Goal: Information Seeking & Learning: Learn about a topic

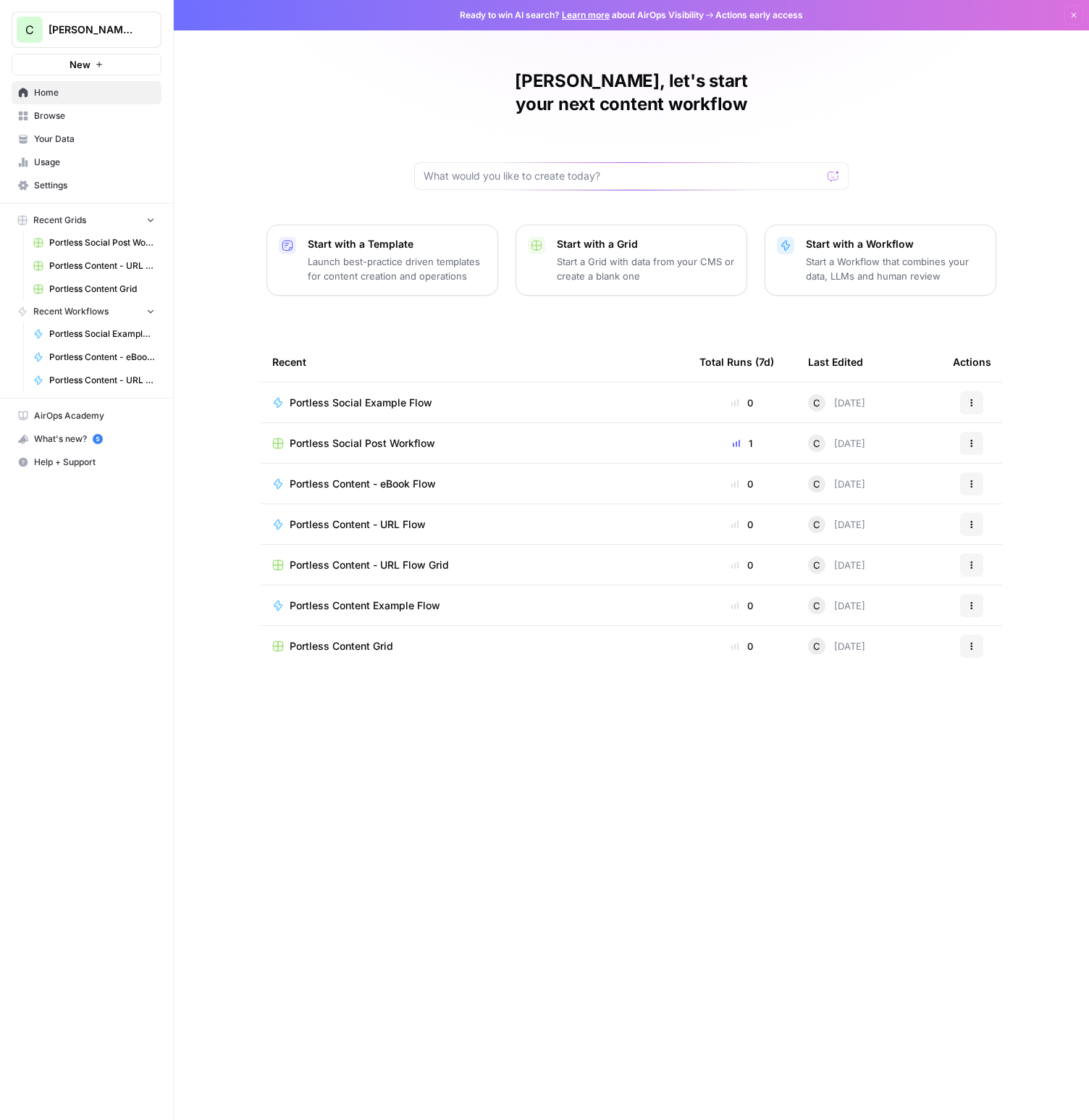
click at [78, 115] on span "Browse" at bounding box center [94, 116] width 121 height 13
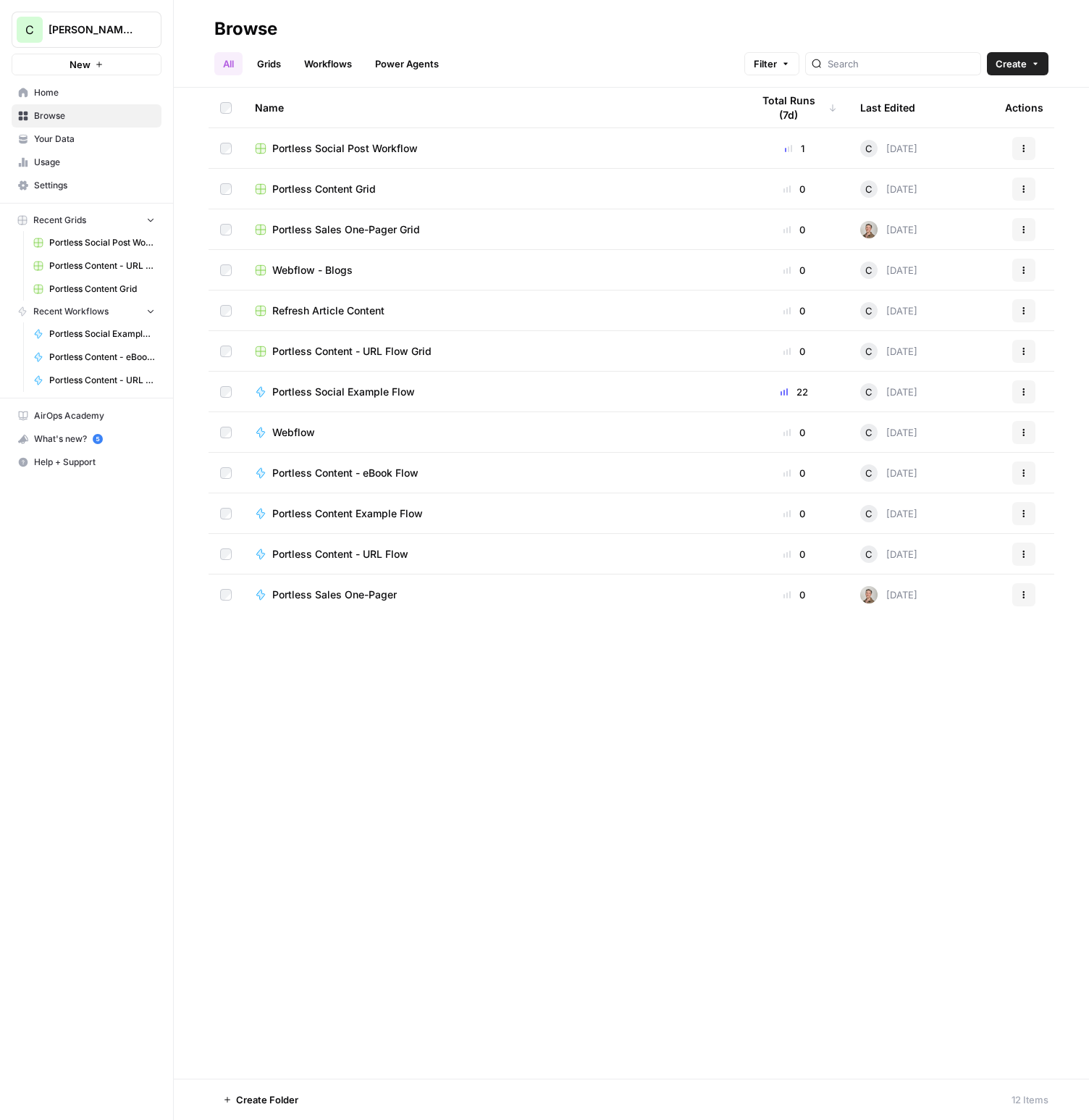
click at [150, 26] on icon "Workspace: Chris's Workspace" at bounding box center [149, 30] width 15 height 15
click at [148, 28] on icon "Workspace: Chris's Workspace" at bounding box center [149, 30] width 15 height 15
click at [75, 91] on span "Home" at bounding box center [94, 93] width 121 height 13
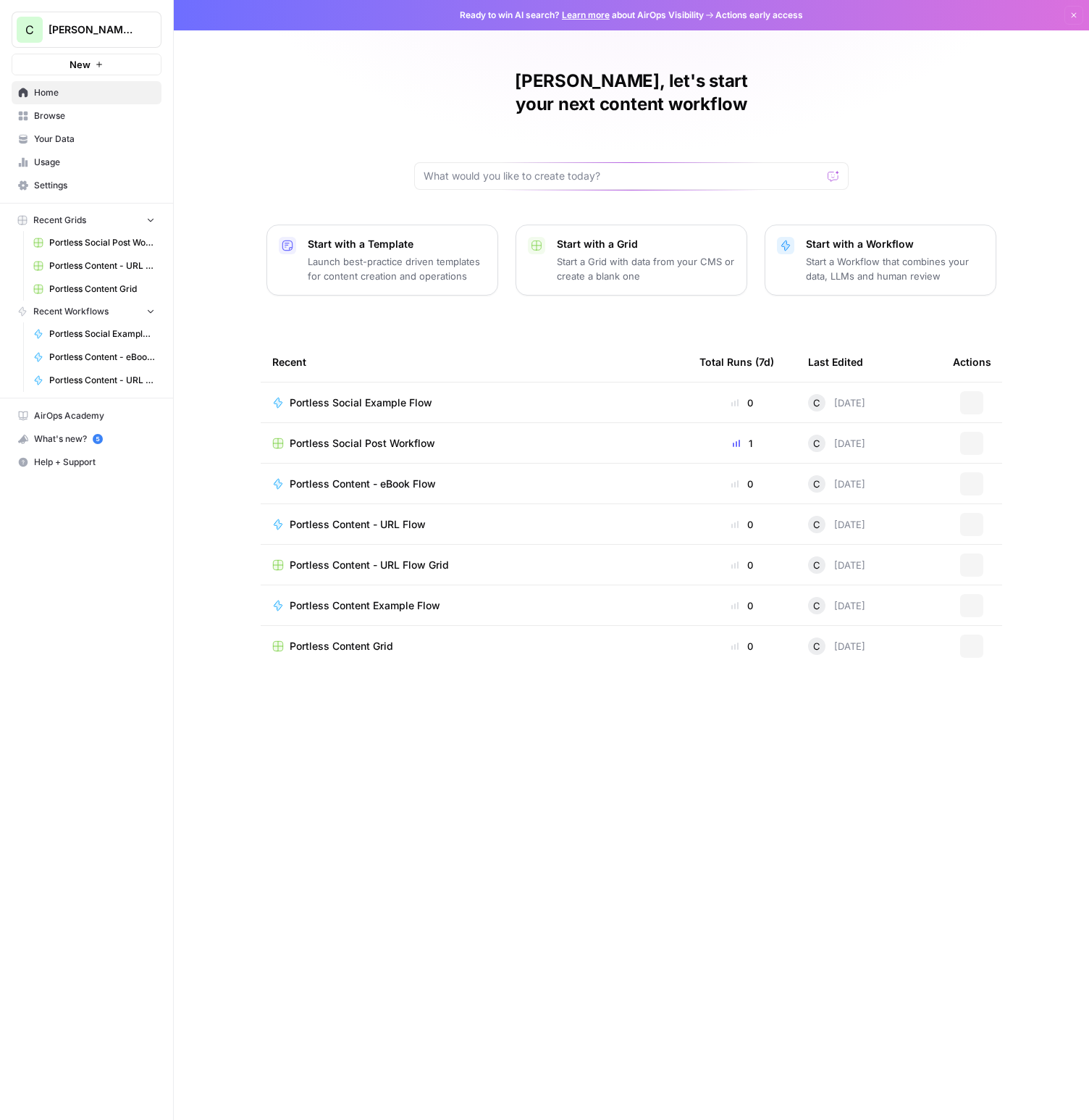
click at [80, 144] on span "Your Data" at bounding box center [94, 139] width 121 height 13
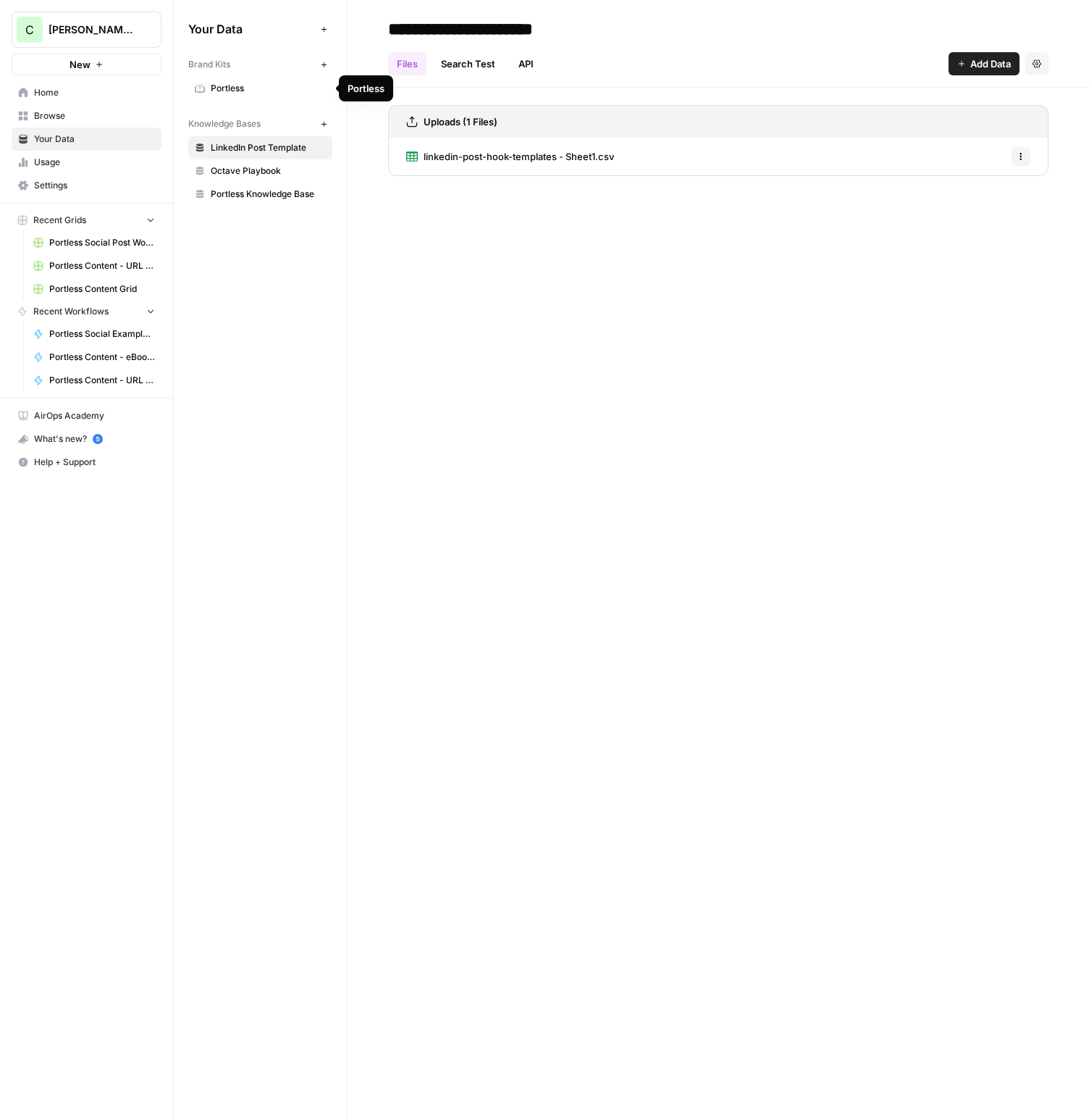
click at [255, 89] on span "Portless" at bounding box center [268, 88] width 115 height 13
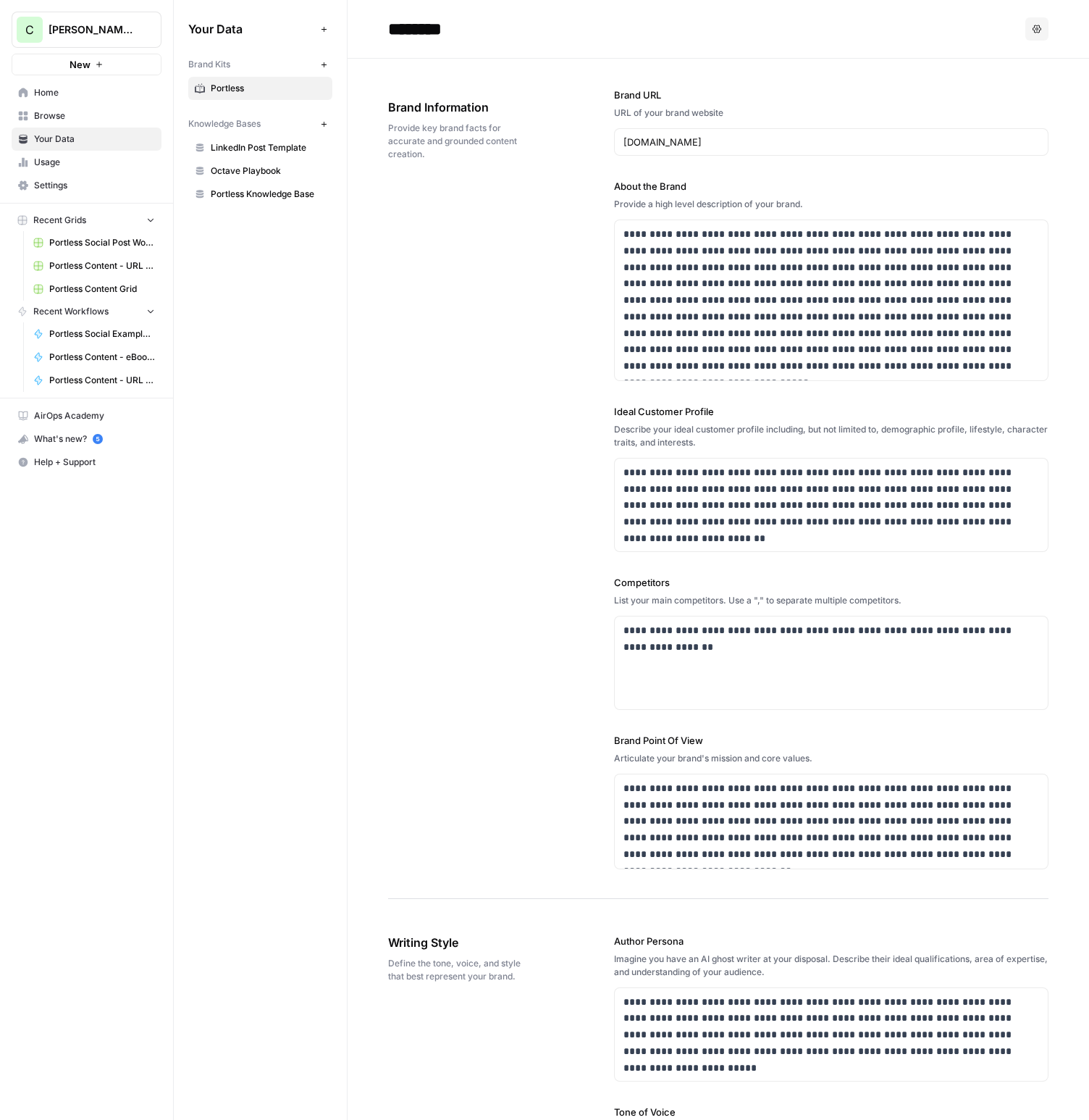
click at [88, 159] on span "Usage" at bounding box center [94, 162] width 121 height 13
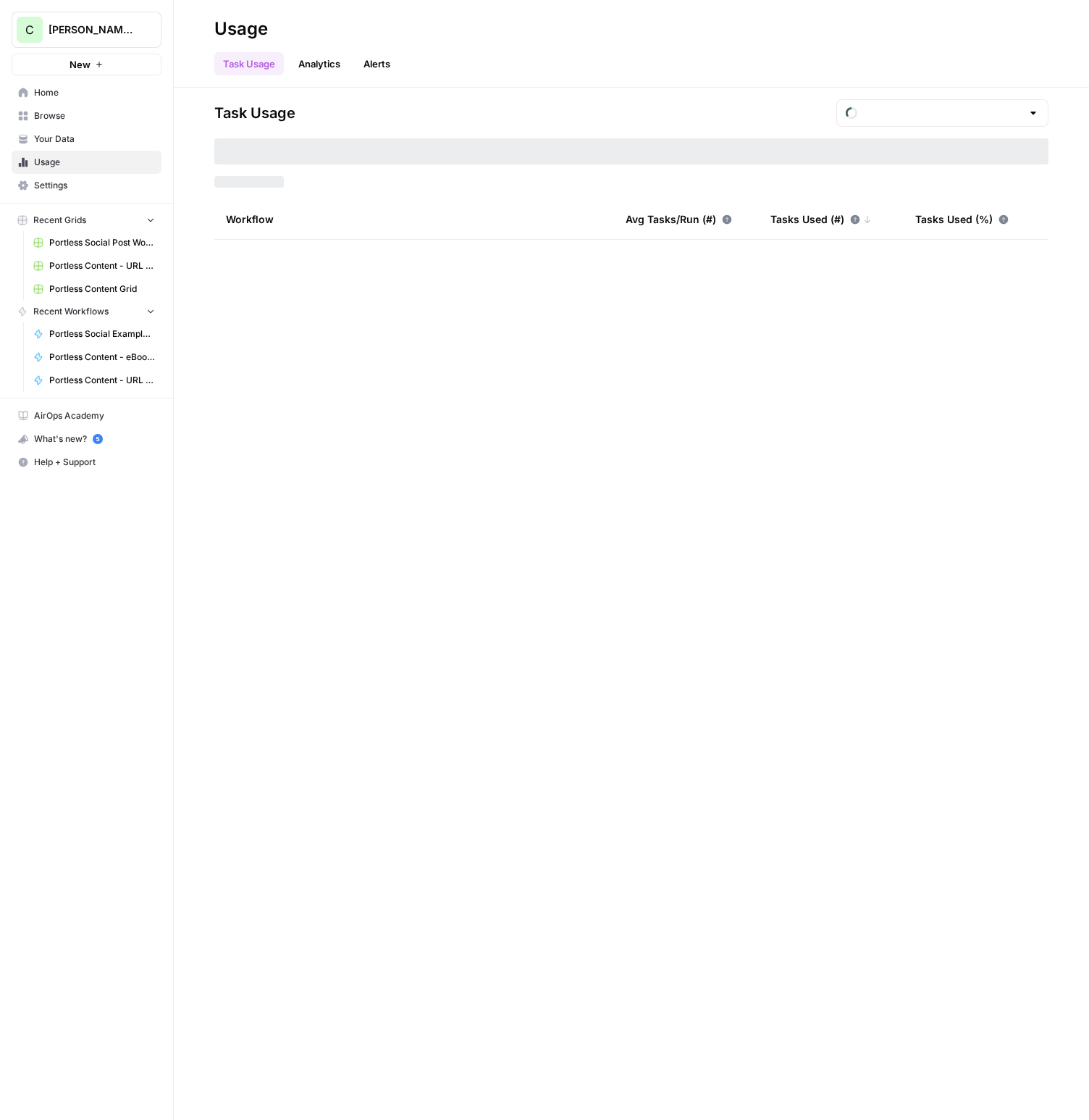
type input "August Tasks"
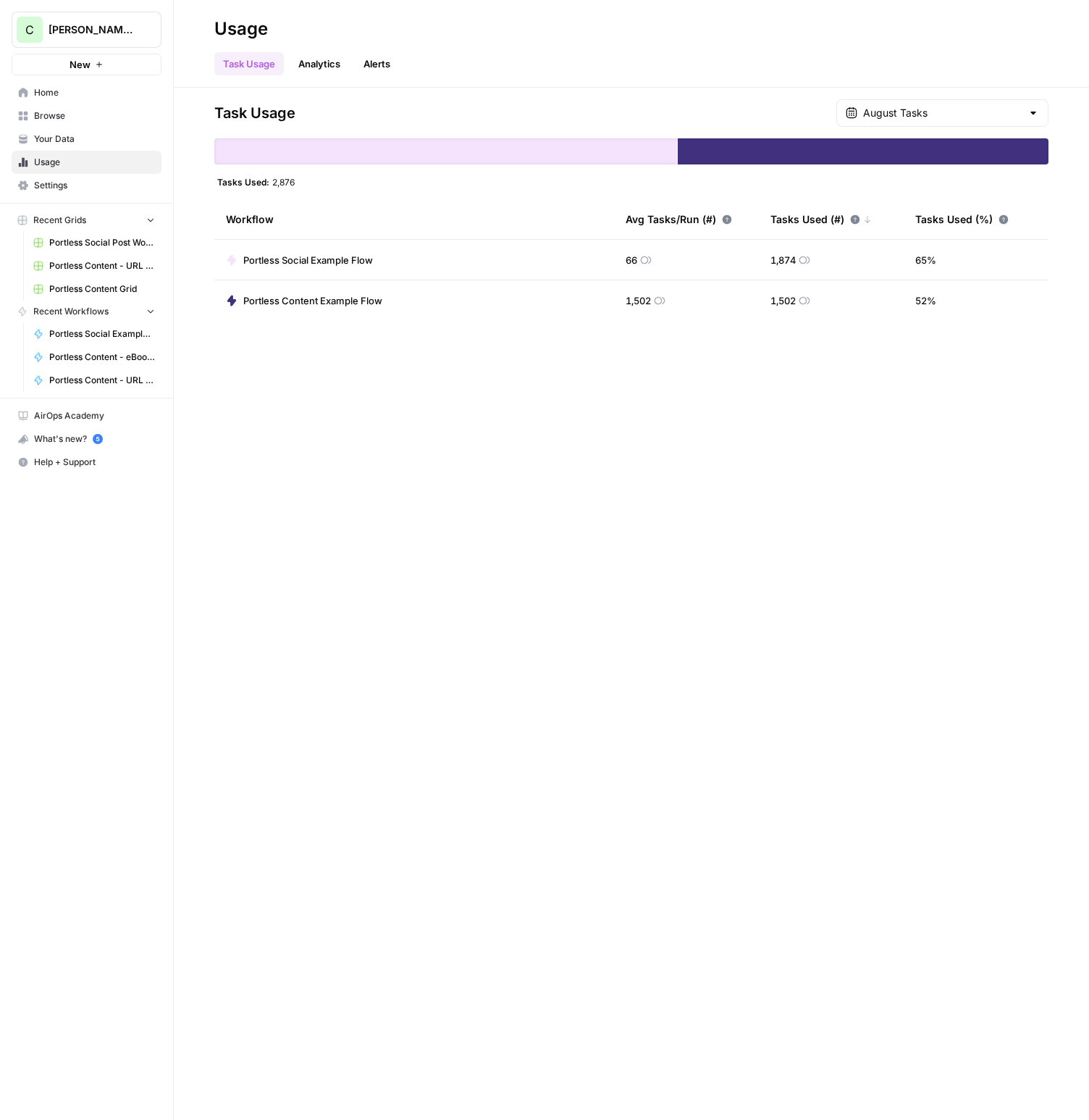
click at [321, 64] on link "Analytics" at bounding box center [319, 63] width 59 height 23
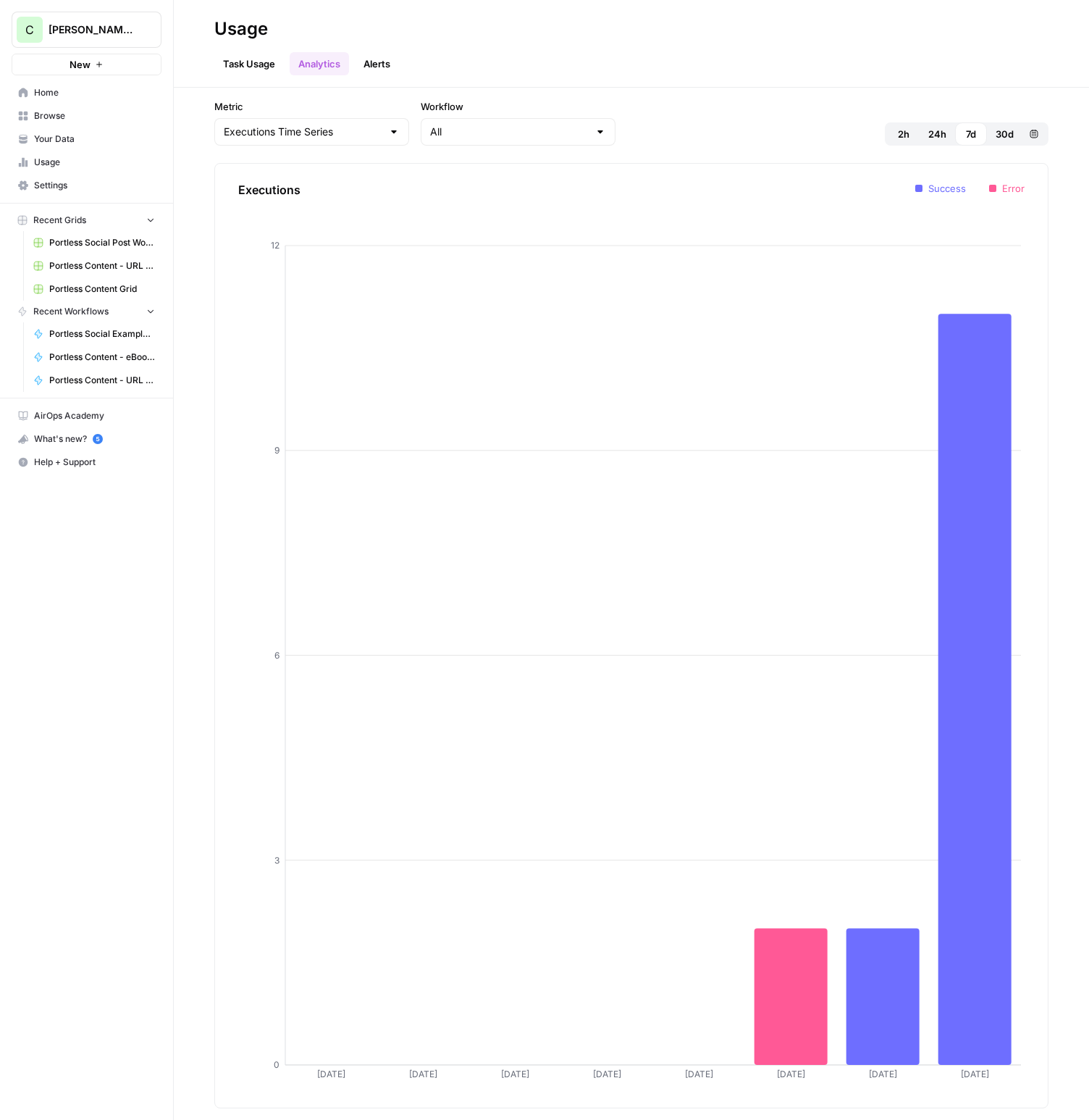
click at [239, 68] on link "Task Usage" at bounding box center [249, 63] width 69 height 23
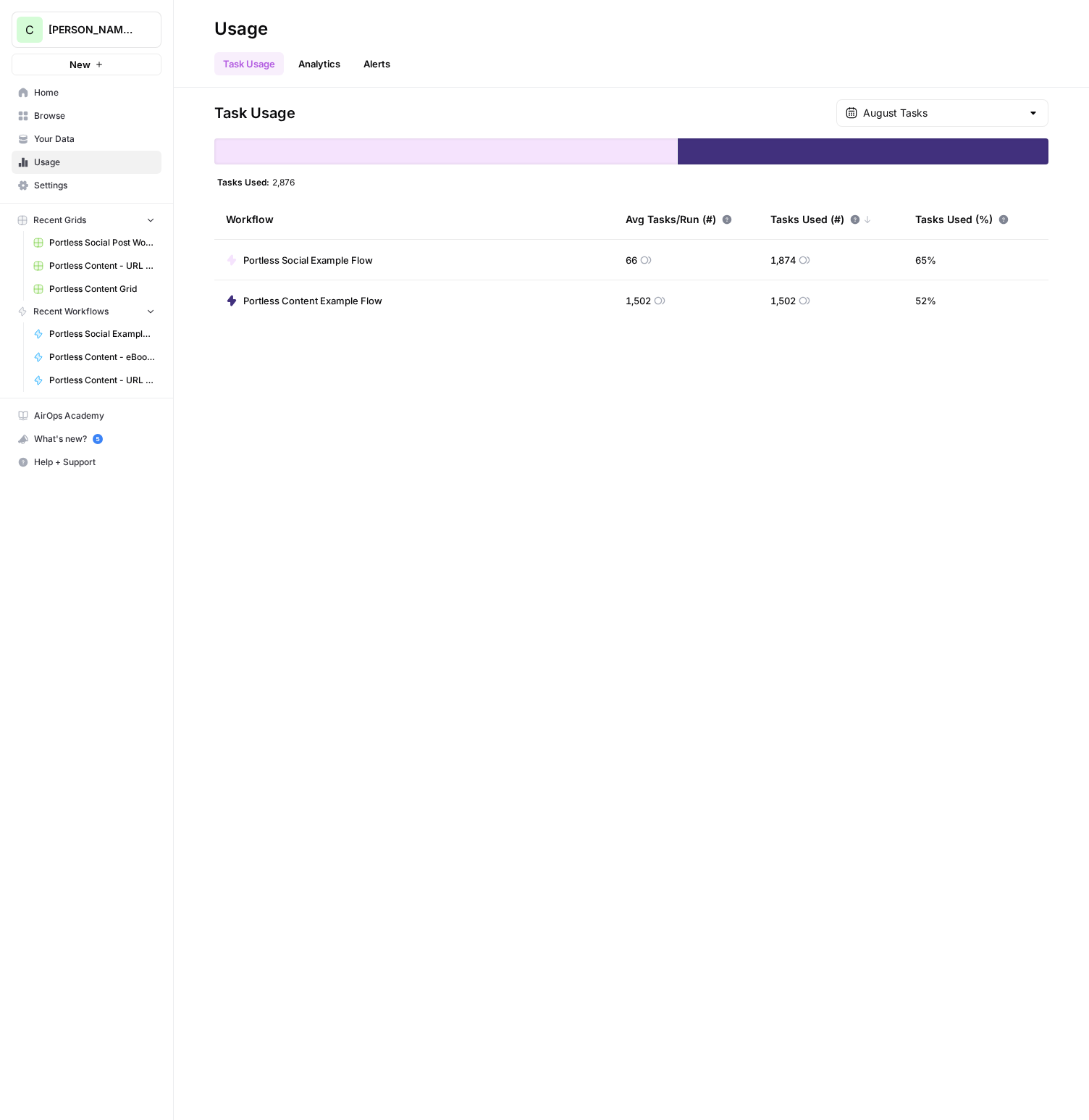
click at [93, 442] on icon "5" at bounding box center [97, 439] width 10 height 10
click at [74, 132] on span "Your Data" at bounding box center [94, 139] width 121 height 13
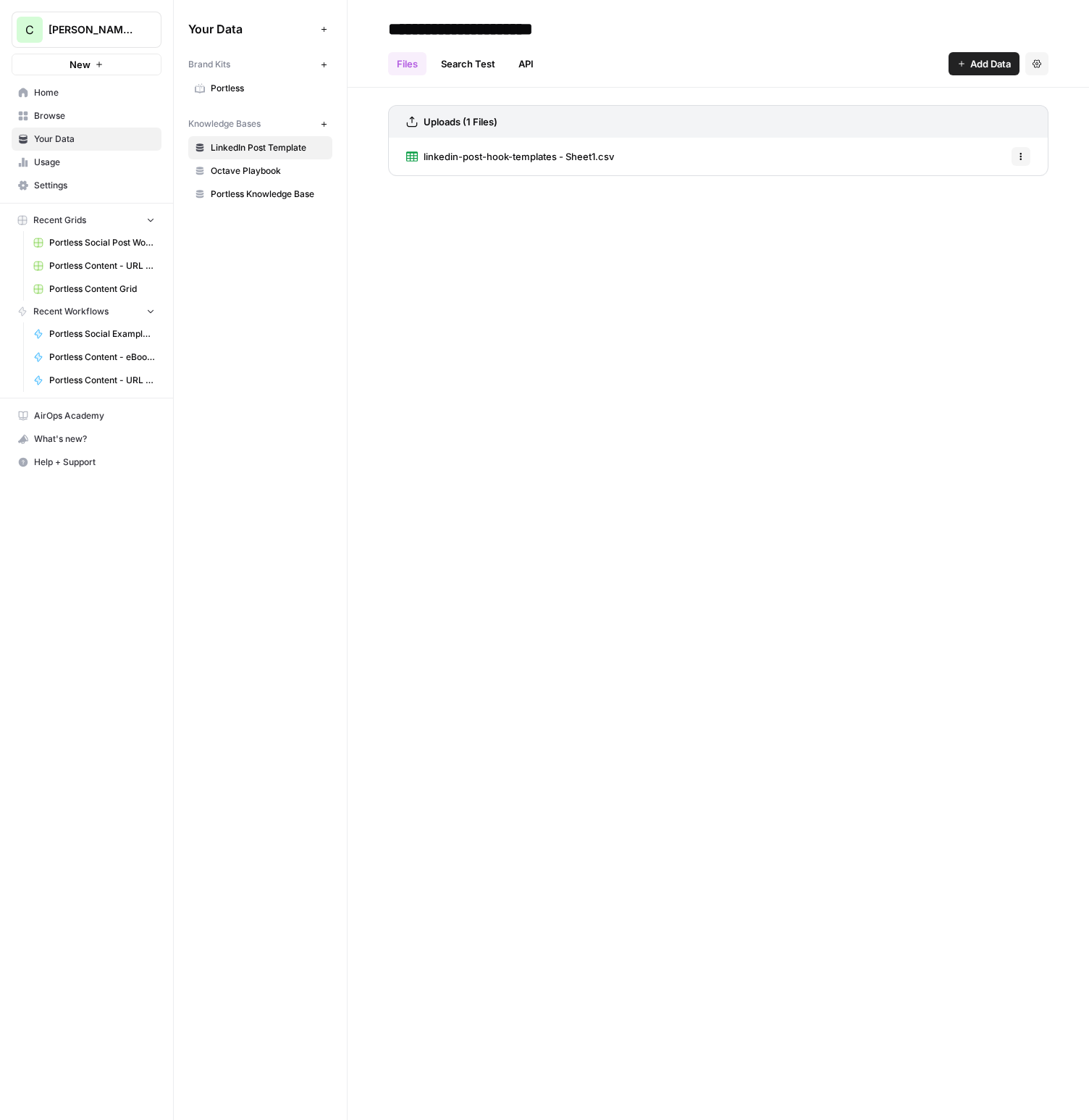
click at [75, 109] on span "Browse" at bounding box center [94, 116] width 121 height 13
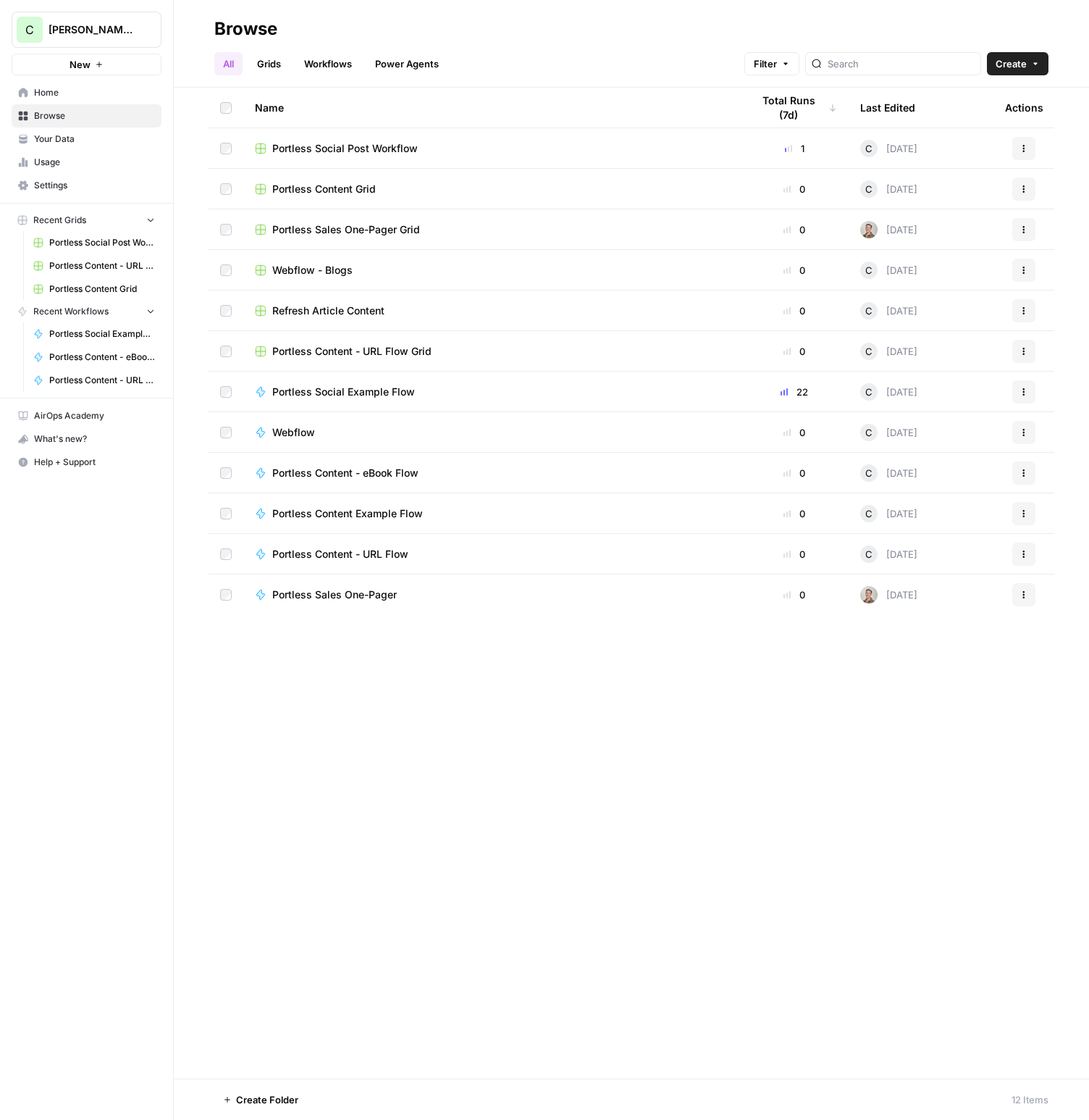
click at [55, 94] on span "Home" at bounding box center [94, 93] width 121 height 13
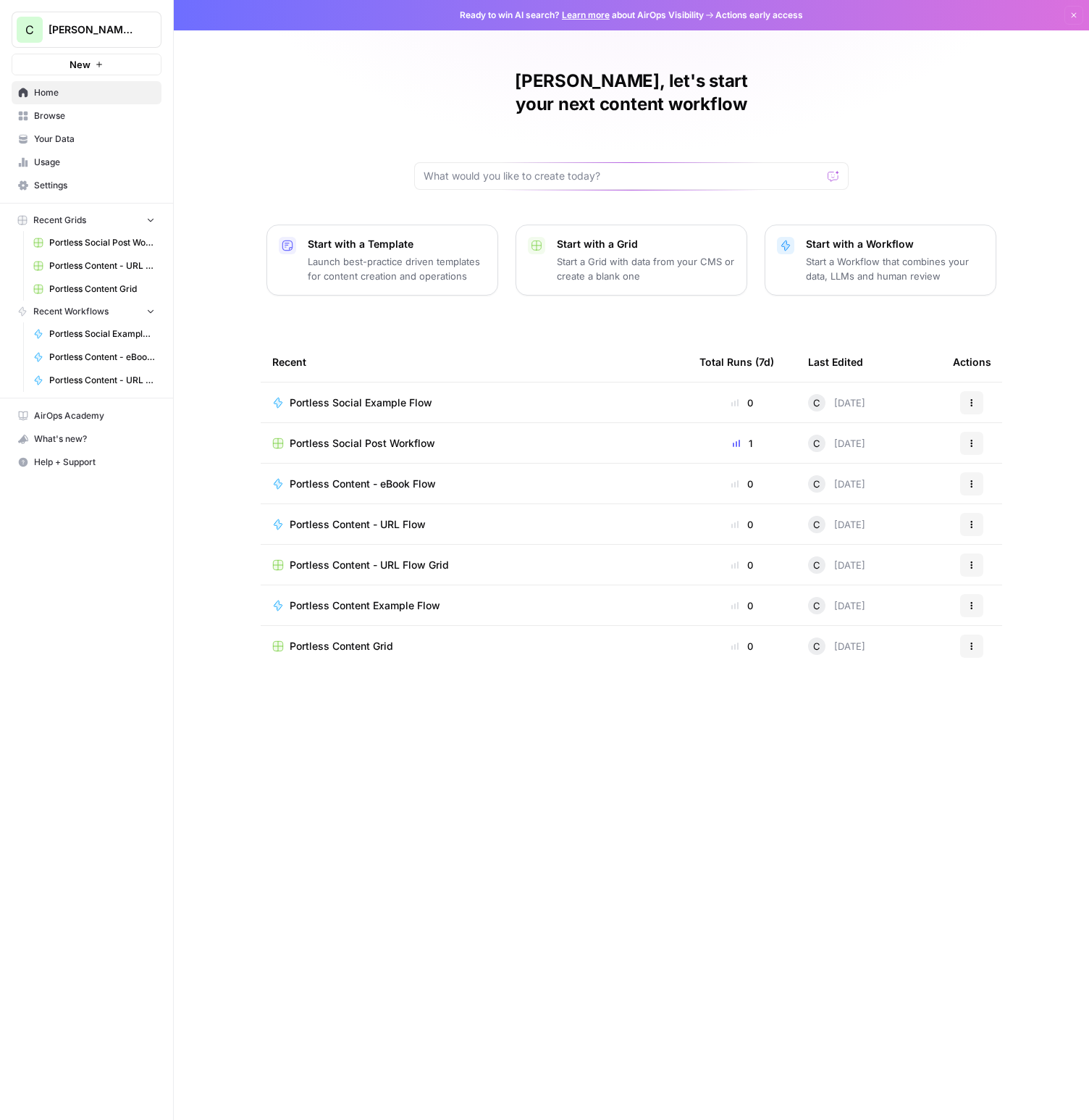
click at [93, 131] on link "Your Data" at bounding box center [87, 139] width 150 height 23
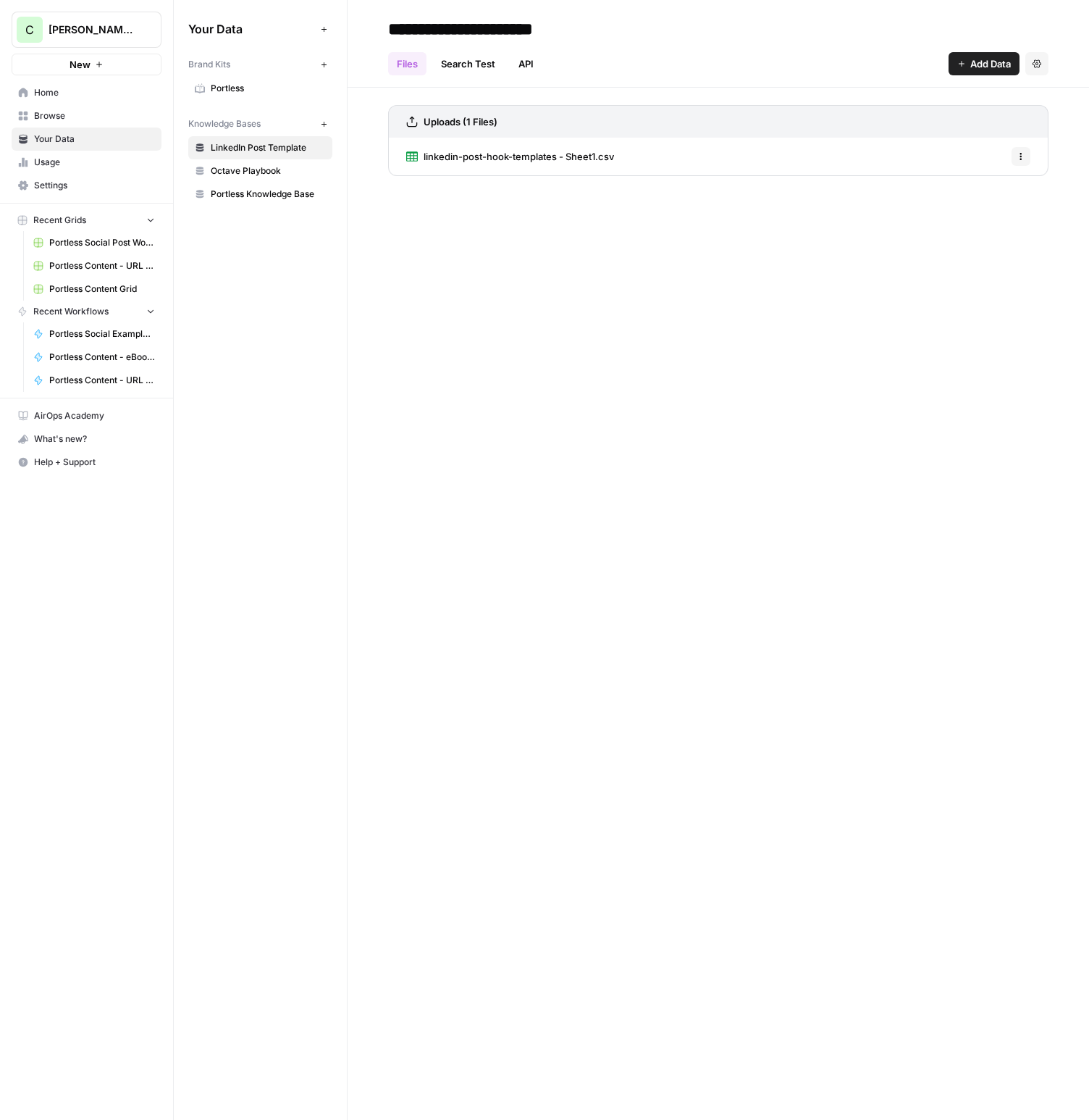
click at [93, 131] on link "Your Data" at bounding box center [87, 139] width 150 height 23
click at [289, 90] on span "Portless" at bounding box center [268, 88] width 115 height 13
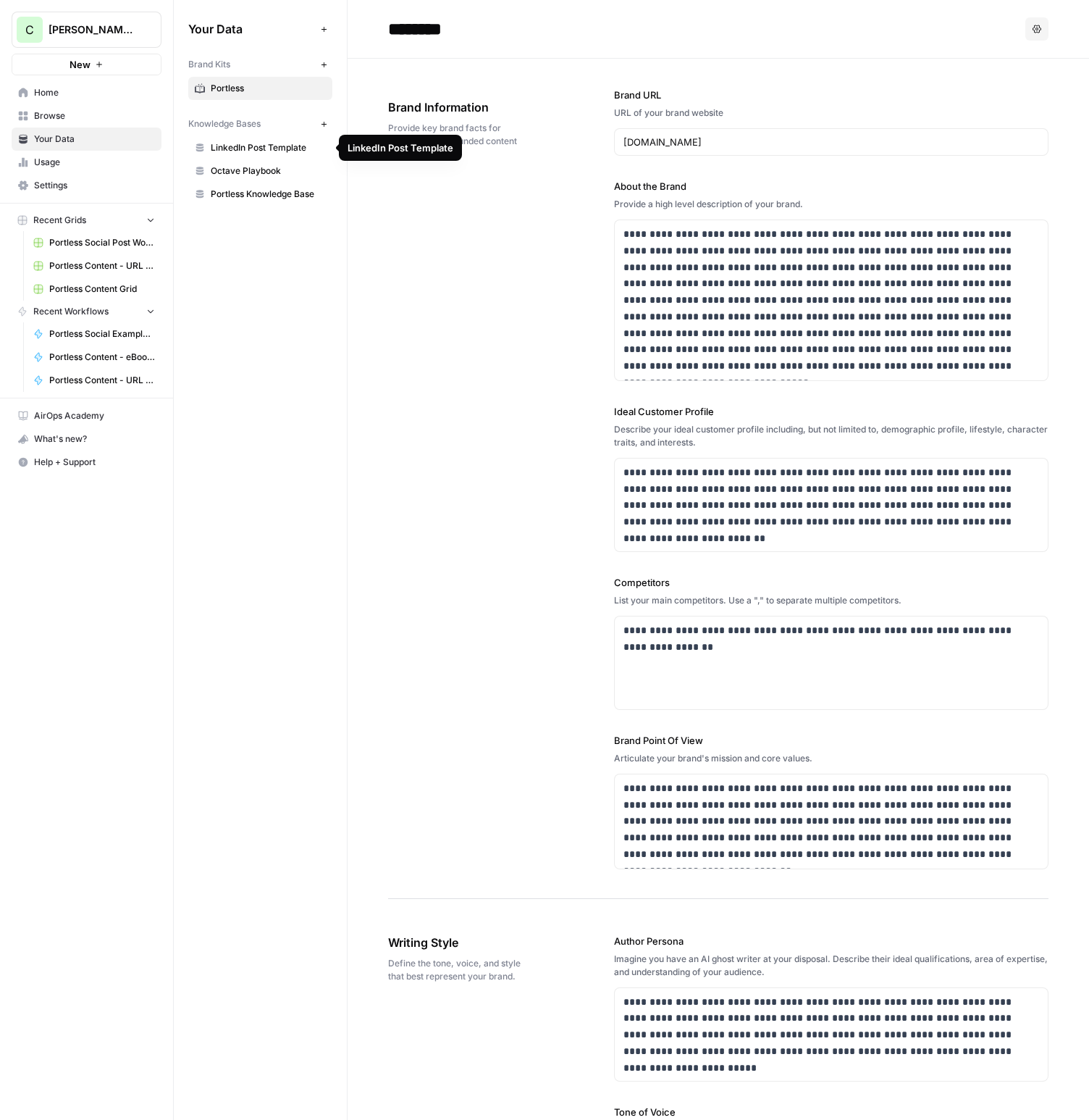
click at [254, 182] on link "Portless Knowledge Base" at bounding box center [261, 193] width 144 height 23
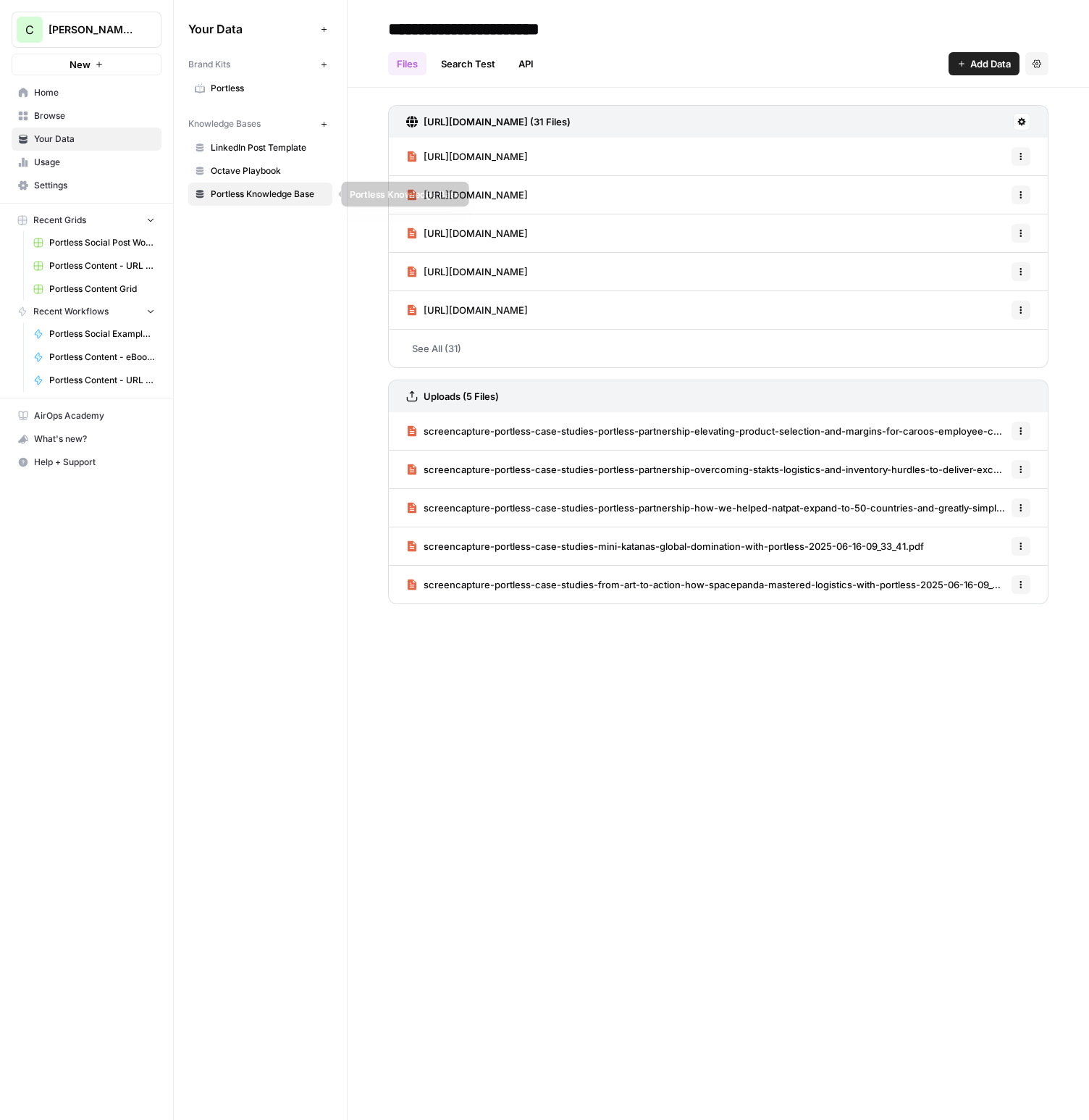
click at [254, 202] on link "Portless Knowledge Base" at bounding box center [261, 193] width 144 height 23
click at [451, 67] on link "Search Test" at bounding box center [467, 63] width 71 height 23
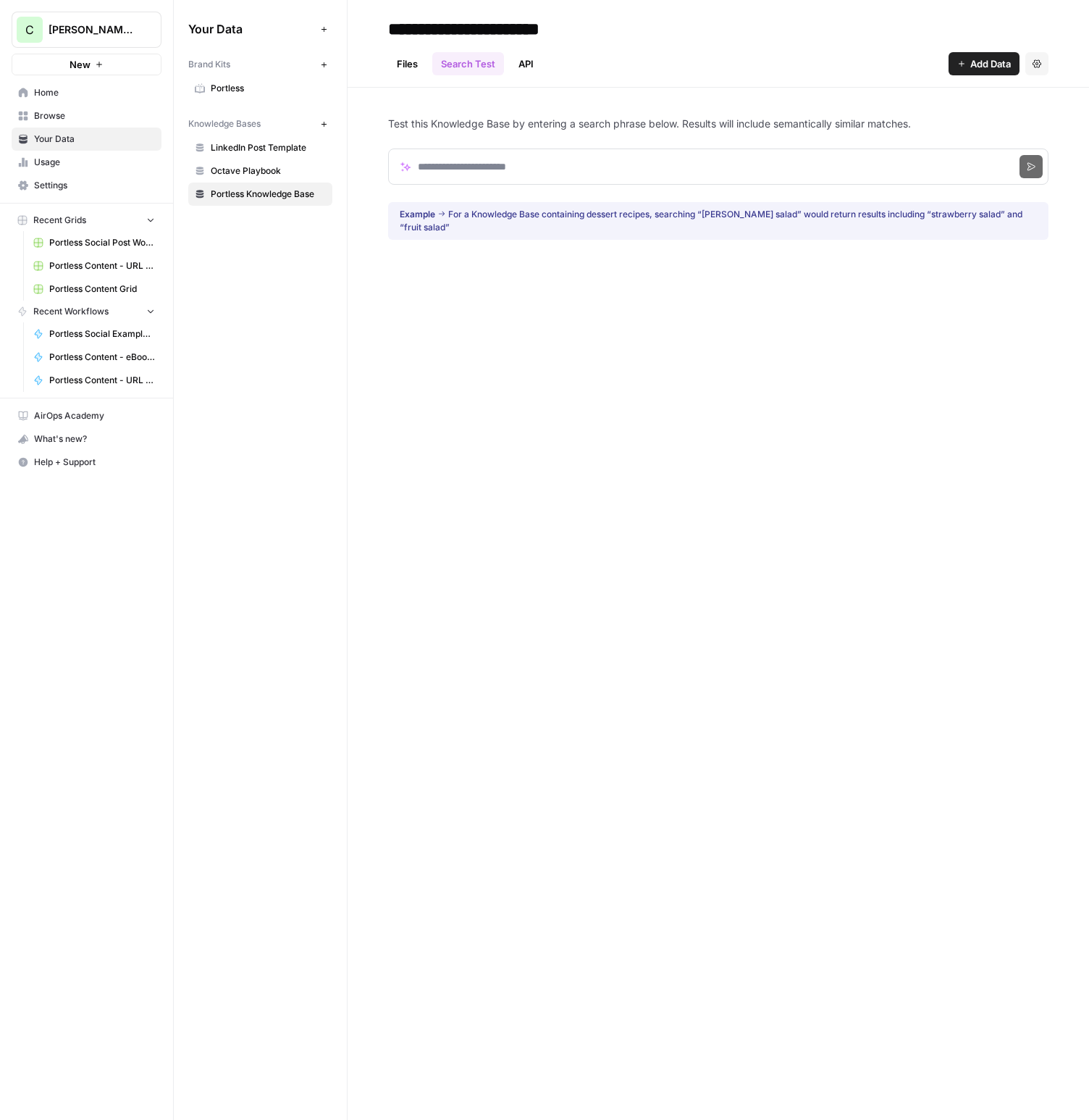
click at [395, 66] on link "Files" at bounding box center [407, 63] width 38 height 23
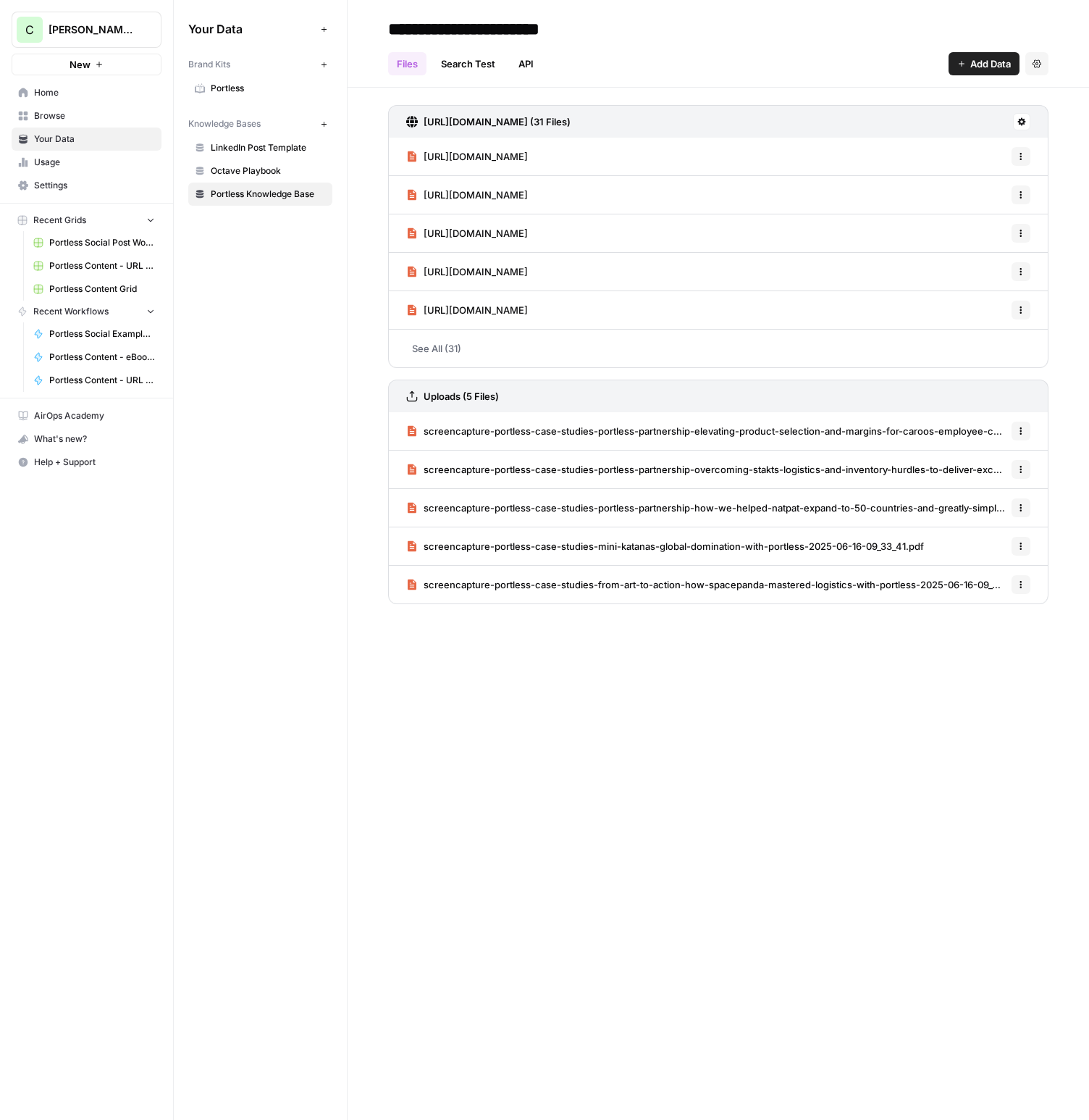
click at [98, 167] on span "Usage" at bounding box center [94, 162] width 121 height 13
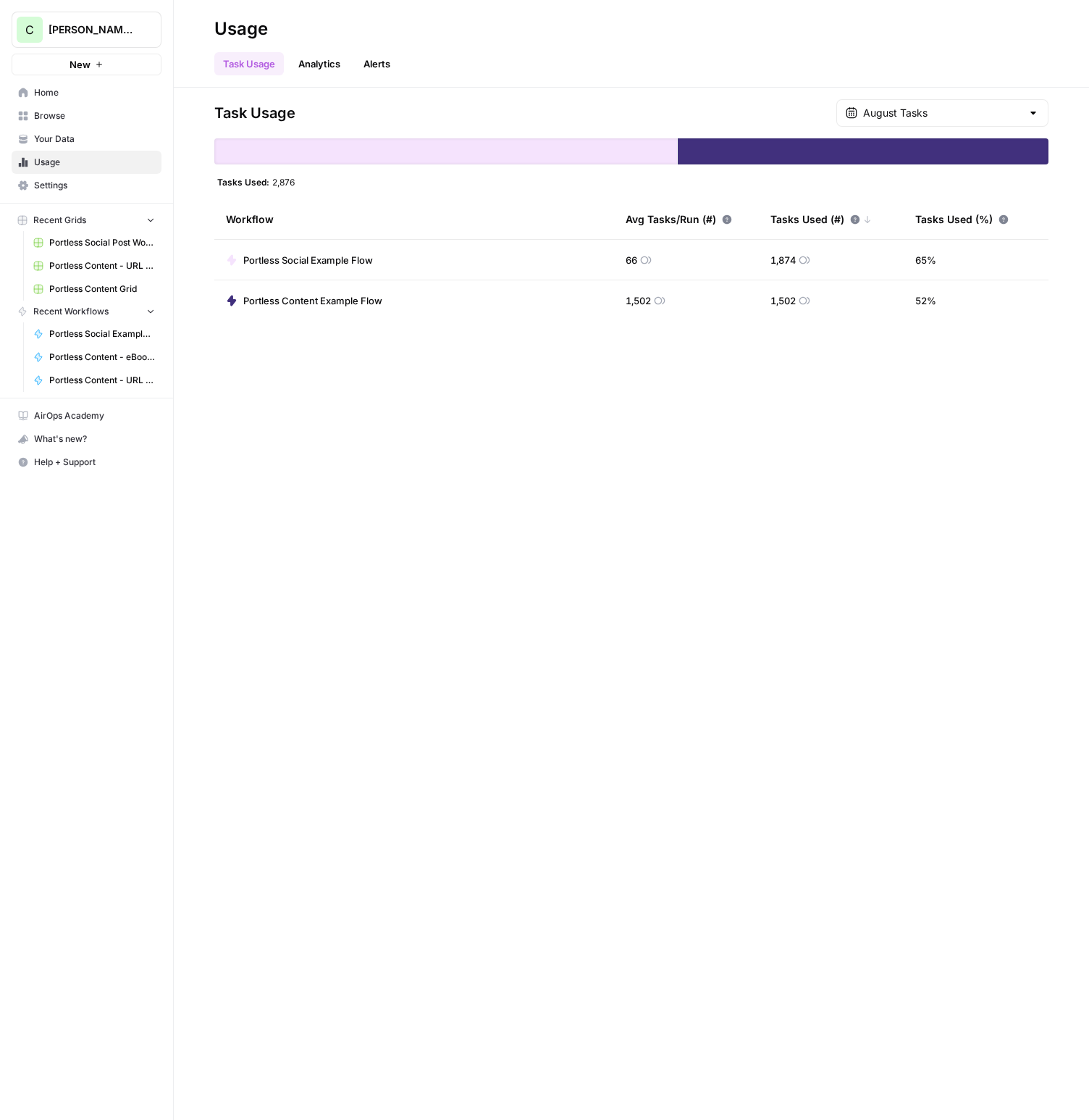
click at [347, 55] on link "Analytics" at bounding box center [319, 63] width 59 height 23
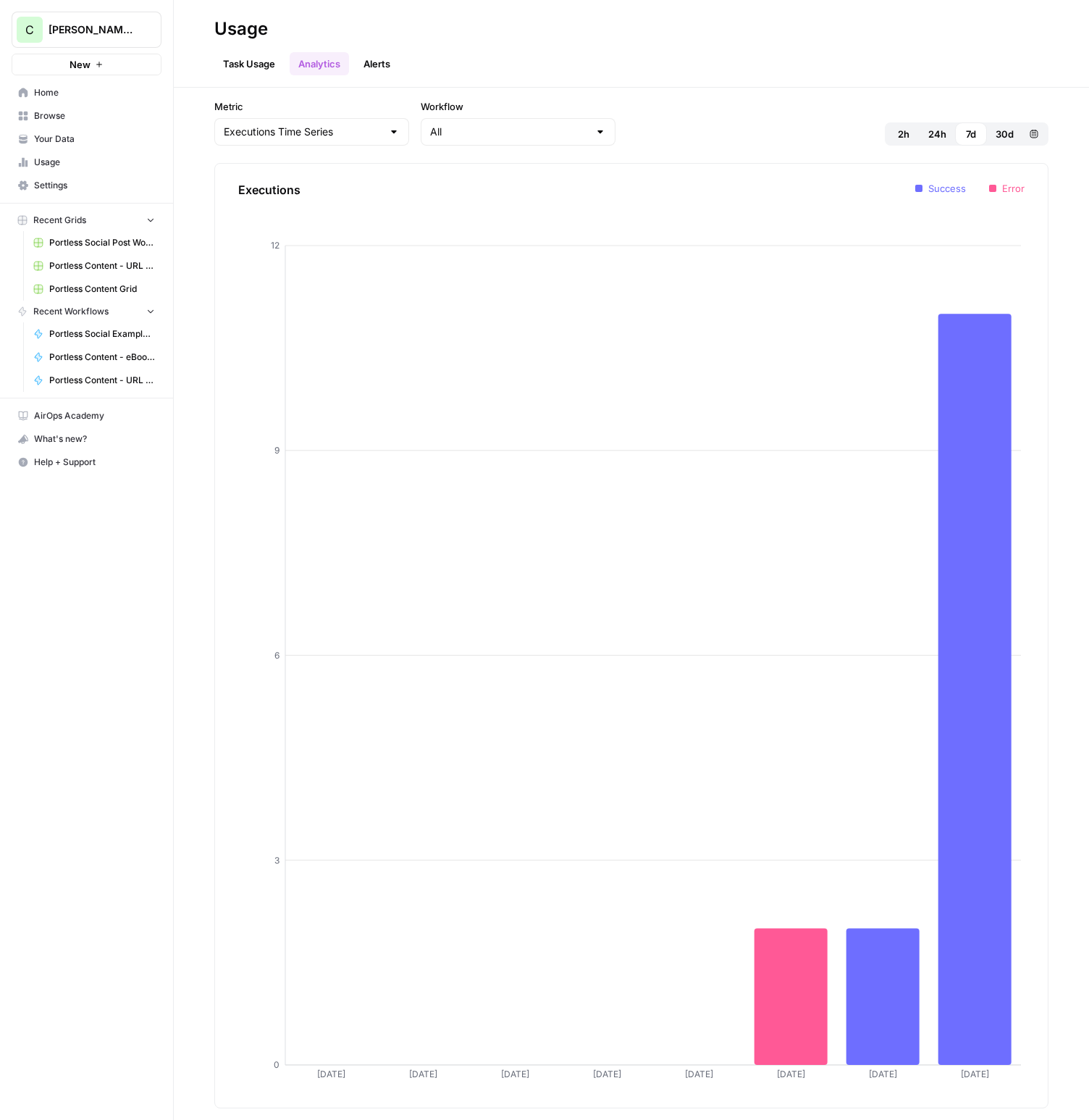
click at [390, 65] on link "Alerts" at bounding box center [377, 63] width 44 height 23
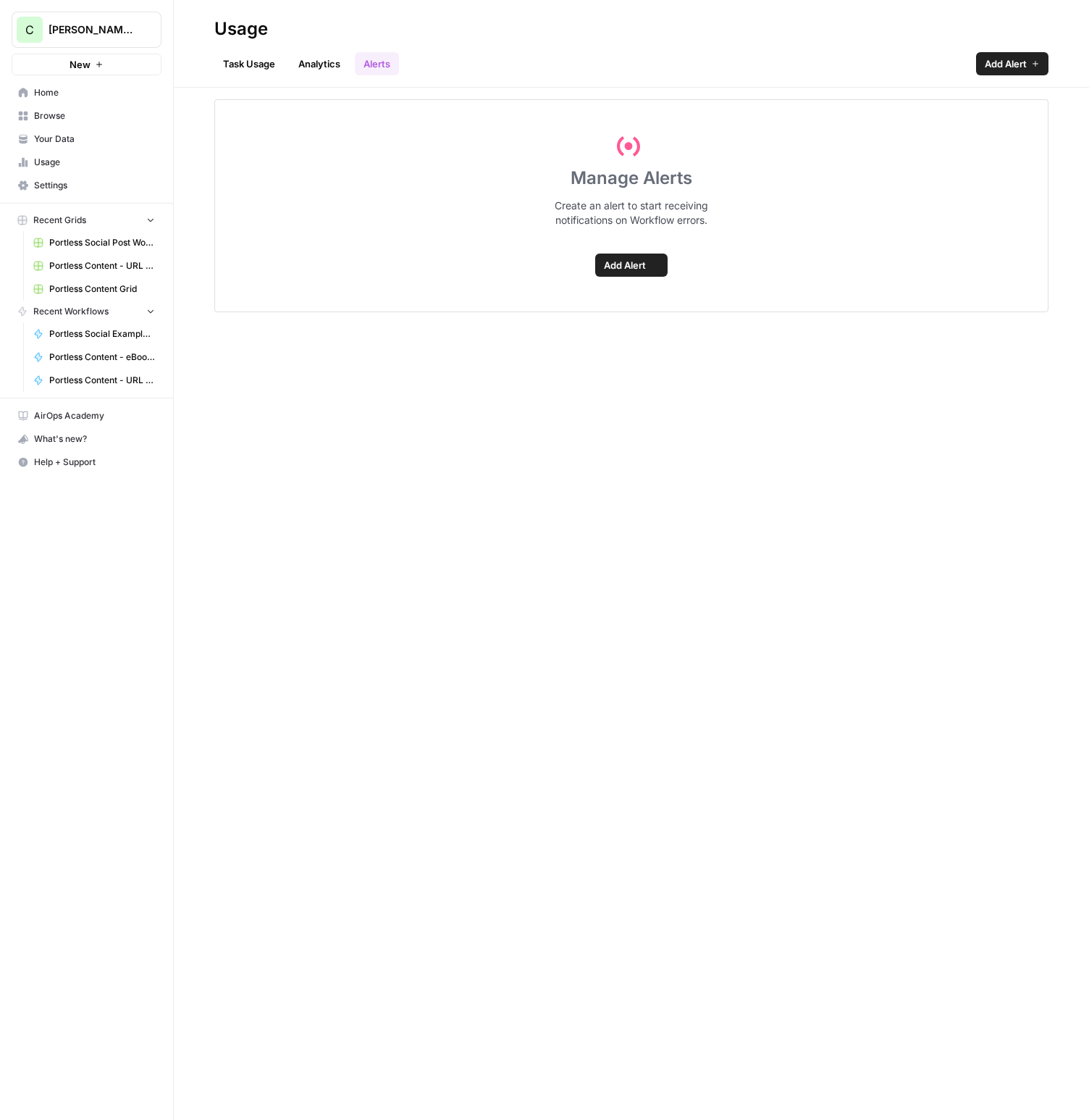
click at [266, 68] on link "Task Usage" at bounding box center [249, 63] width 69 height 23
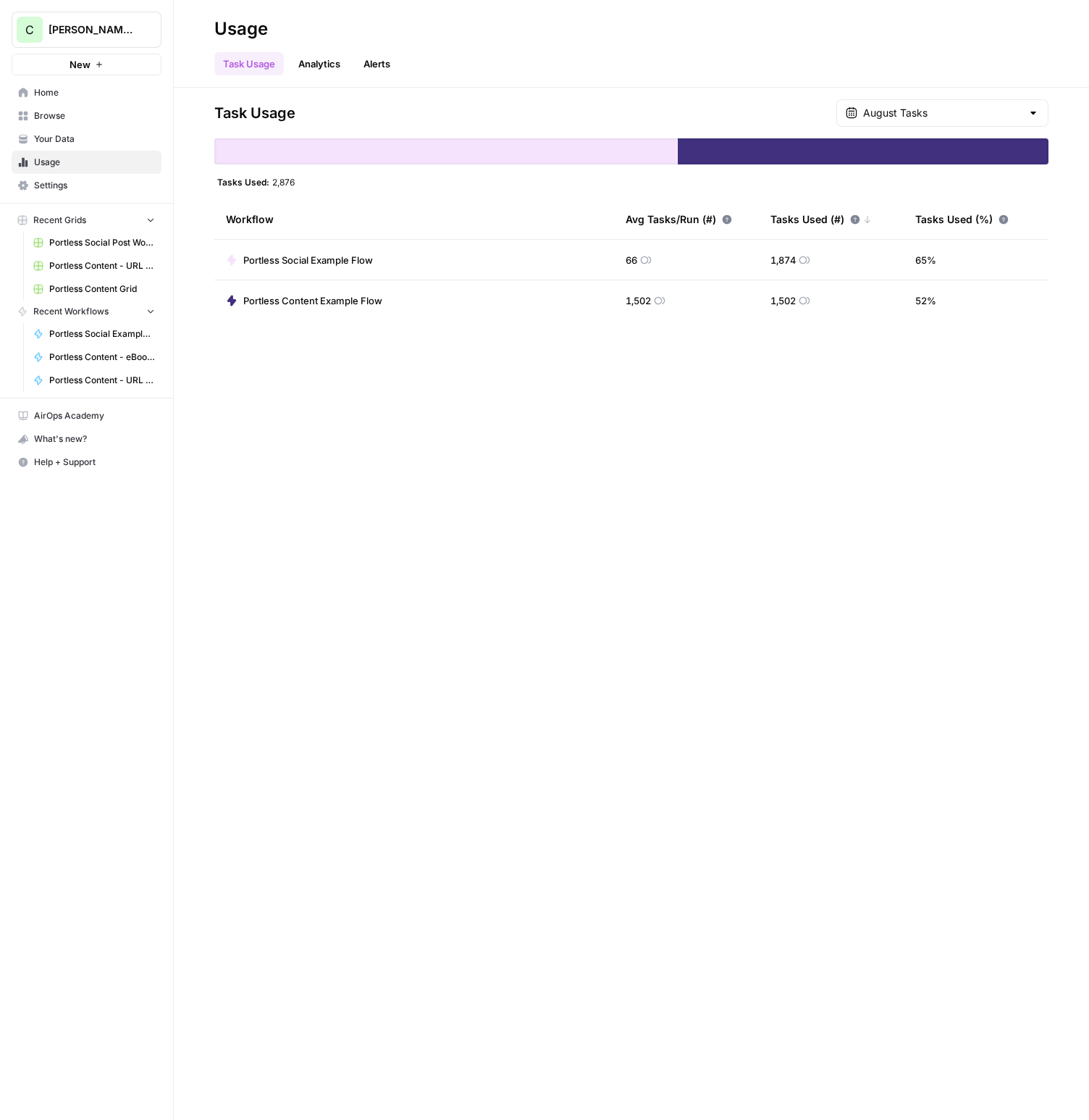
click at [94, 423] on link "AirOps Academy" at bounding box center [87, 416] width 150 height 23
click at [94, 100] on link "Home" at bounding box center [87, 93] width 150 height 23
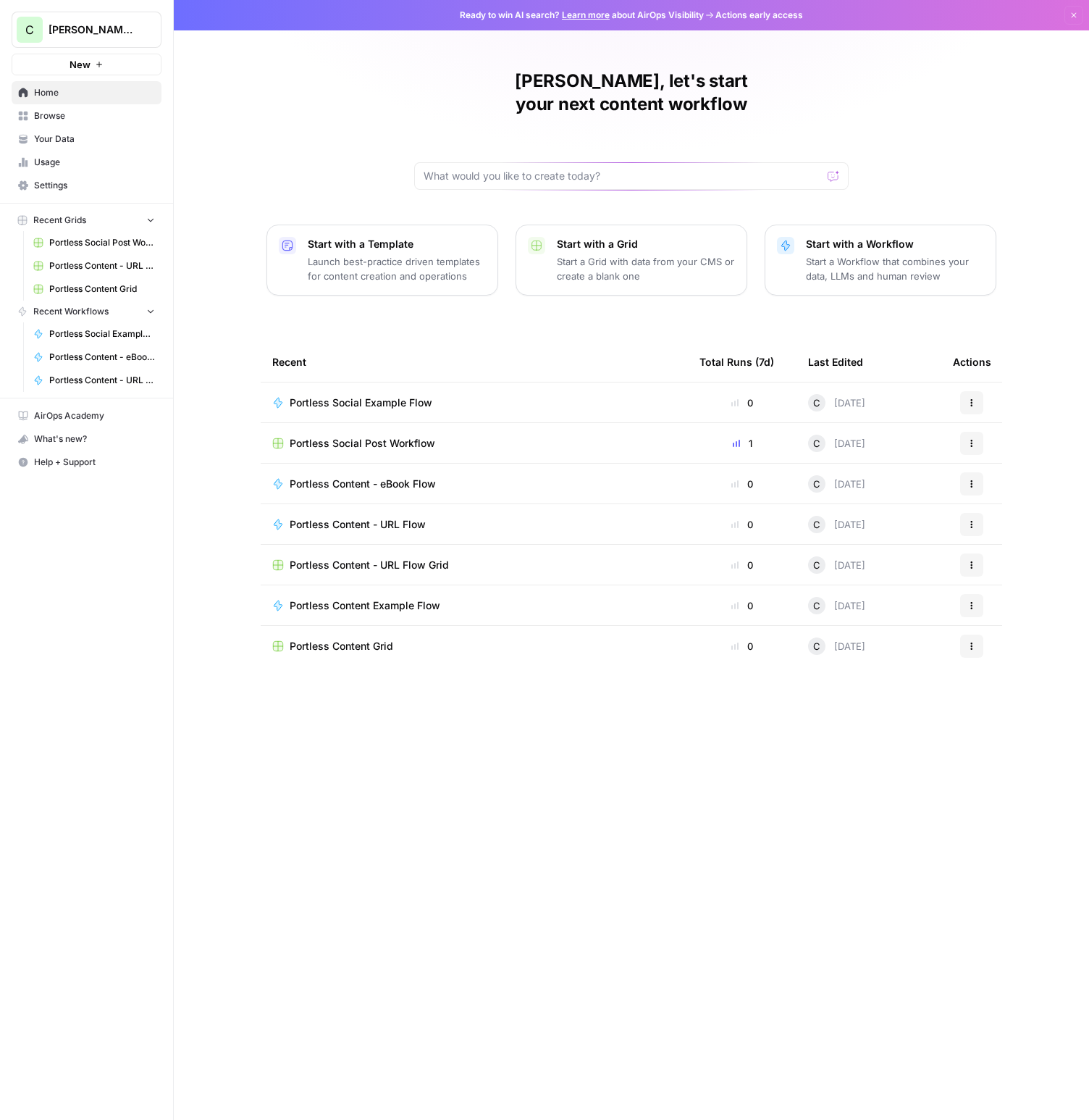
click at [65, 439] on div "What's new? 5" at bounding box center [86, 439] width 148 height 21
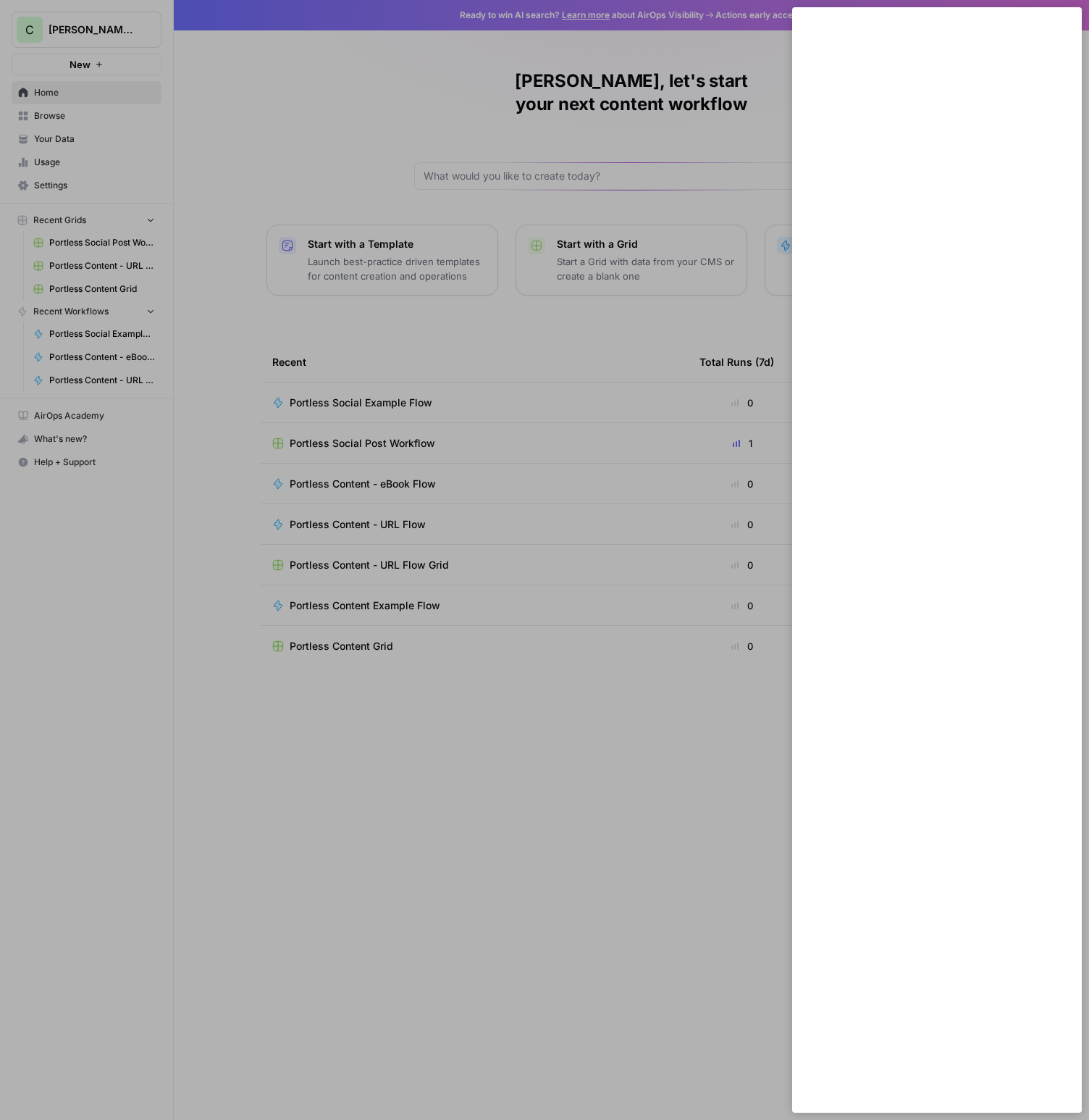
click at [558, 803] on div at bounding box center [544, 560] width 1089 height 1120
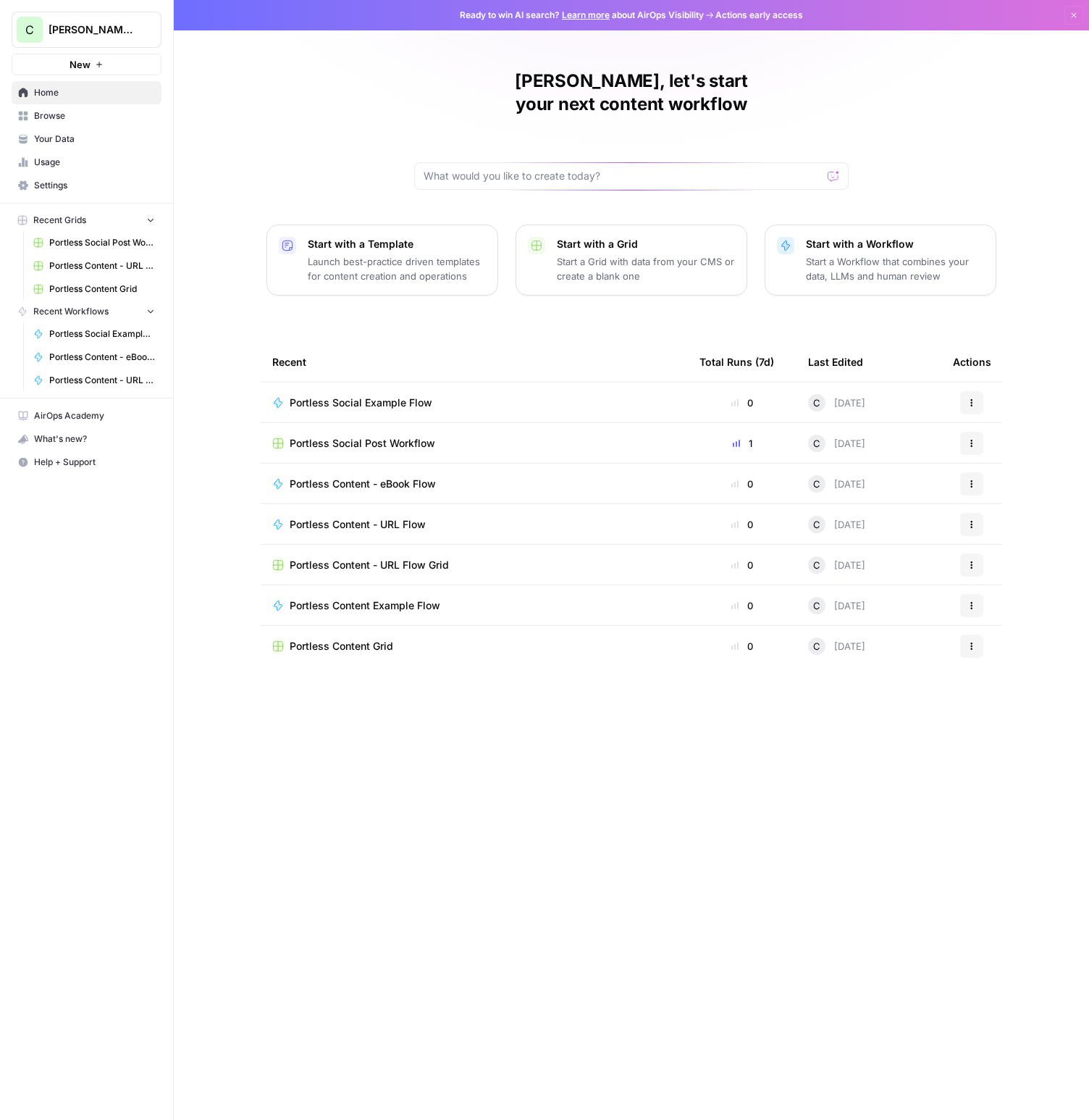
click at [563, 795] on div "Recent Total Runs (7d) Last Edited Actions Portless Social Example Flow 0 C [DA…" at bounding box center [632, 719] width 742 height 755
click at [98, 263] on span "Portless Content - URL Flow Grid" at bounding box center [102, 266] width 105 height 13
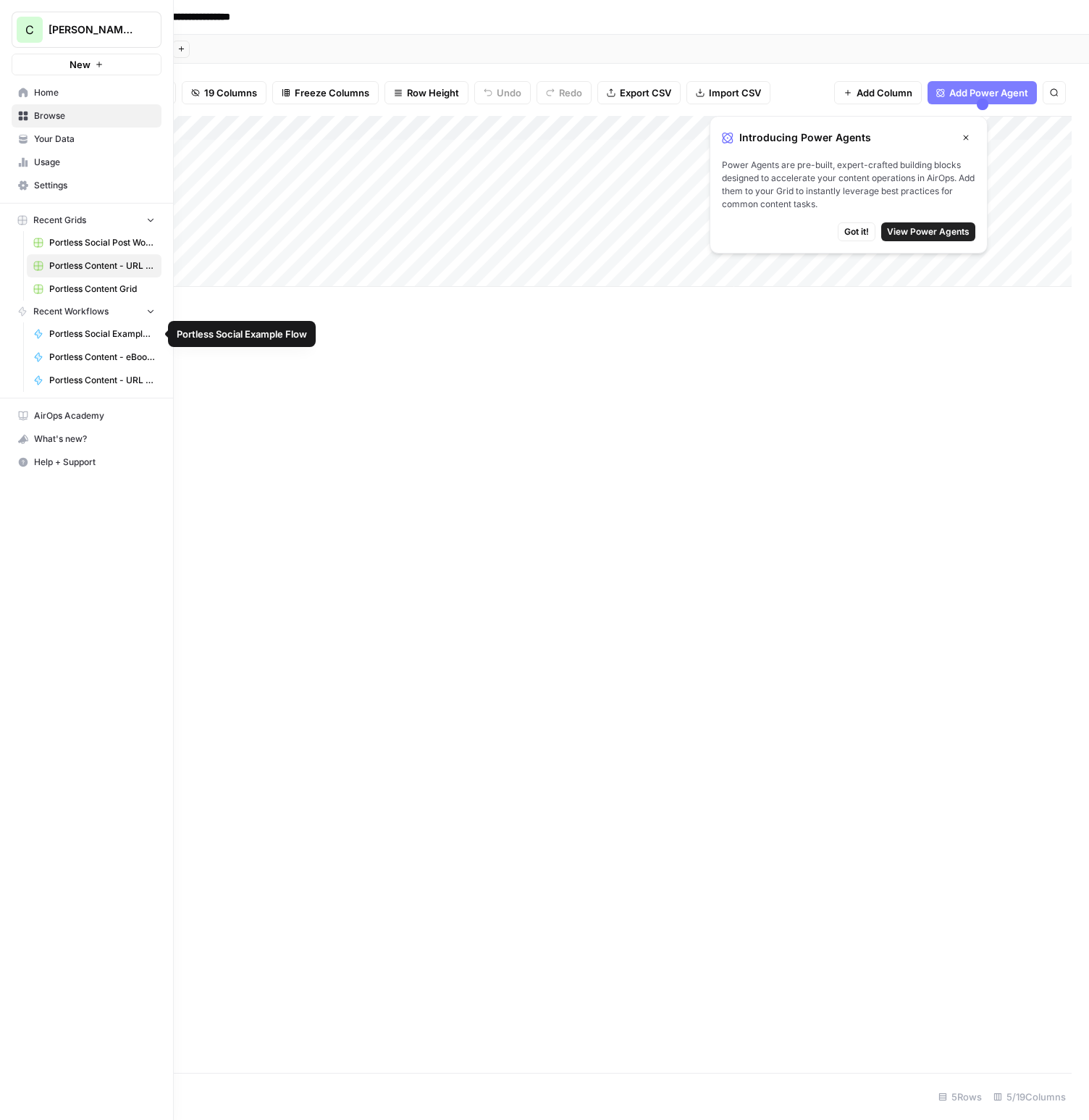
click at [108, 383] on span "Portless Content - URL Flow" at bounding box center [102, 380] width 105 height 13
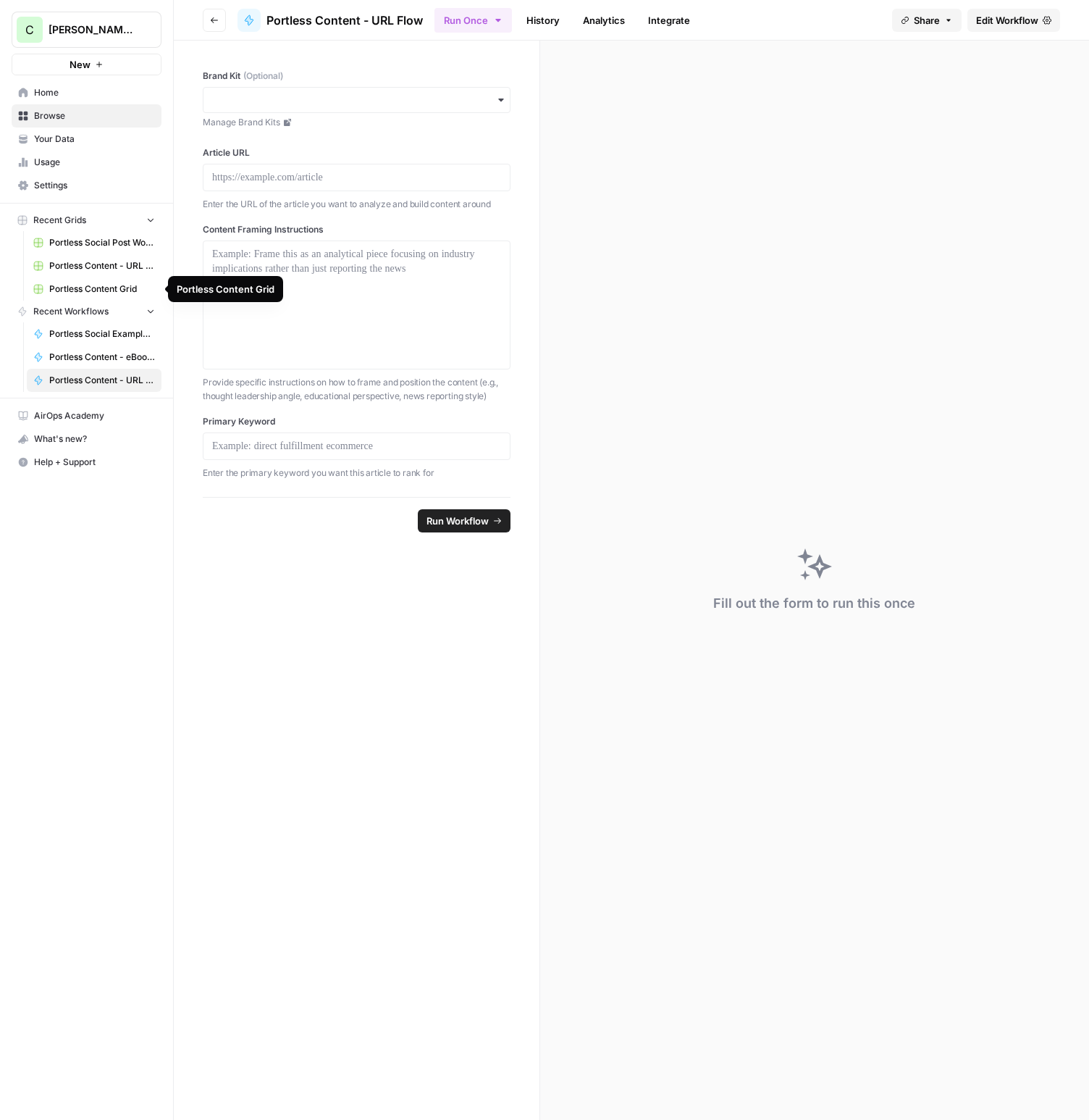
click at [98, 290] on span "Portless Content Grid" at bounding box center [102, 289] width 105 height 13
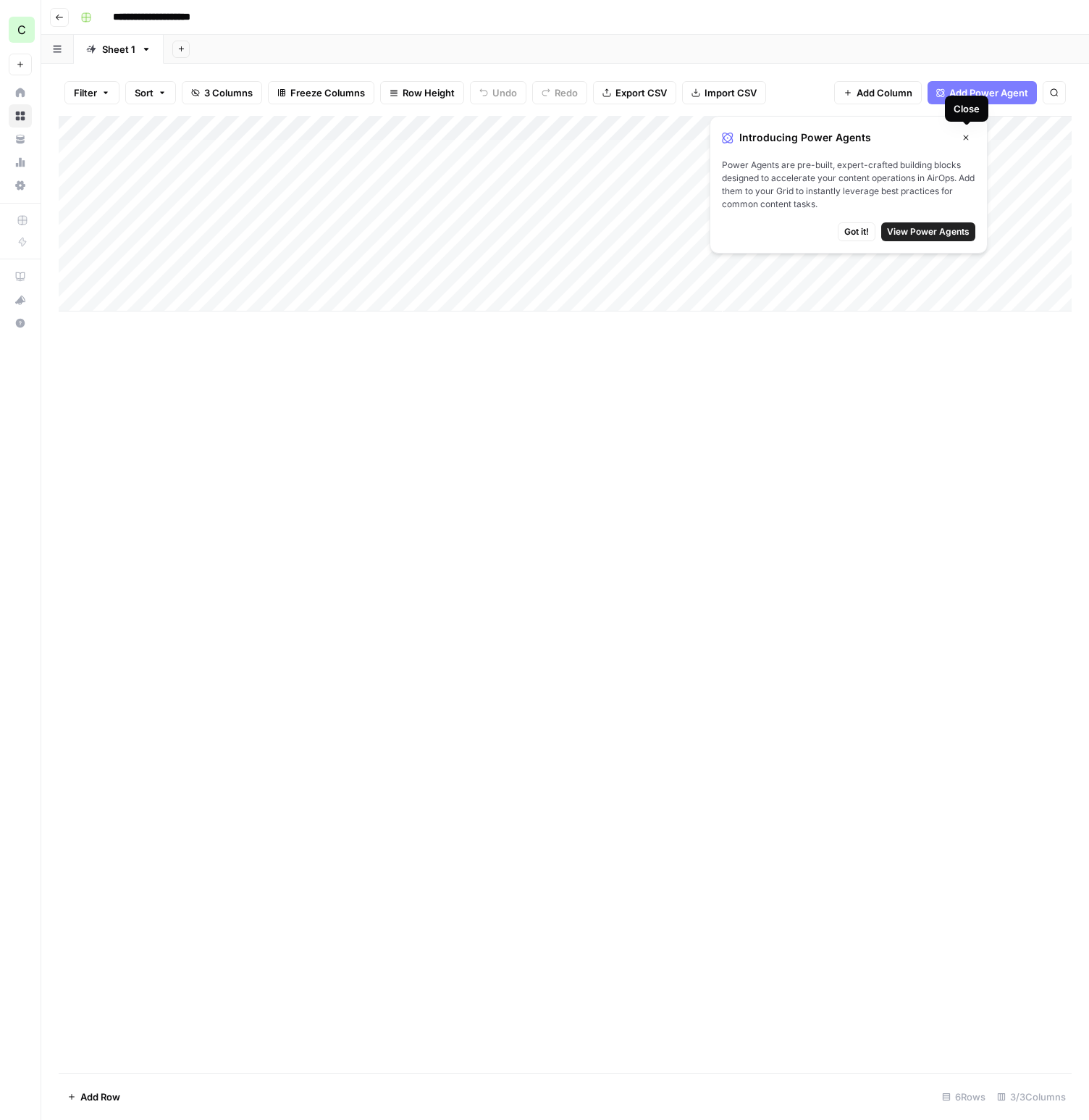
click at [969, 136] on icon "button" at bounding box center [965, 137] width 8 height 8
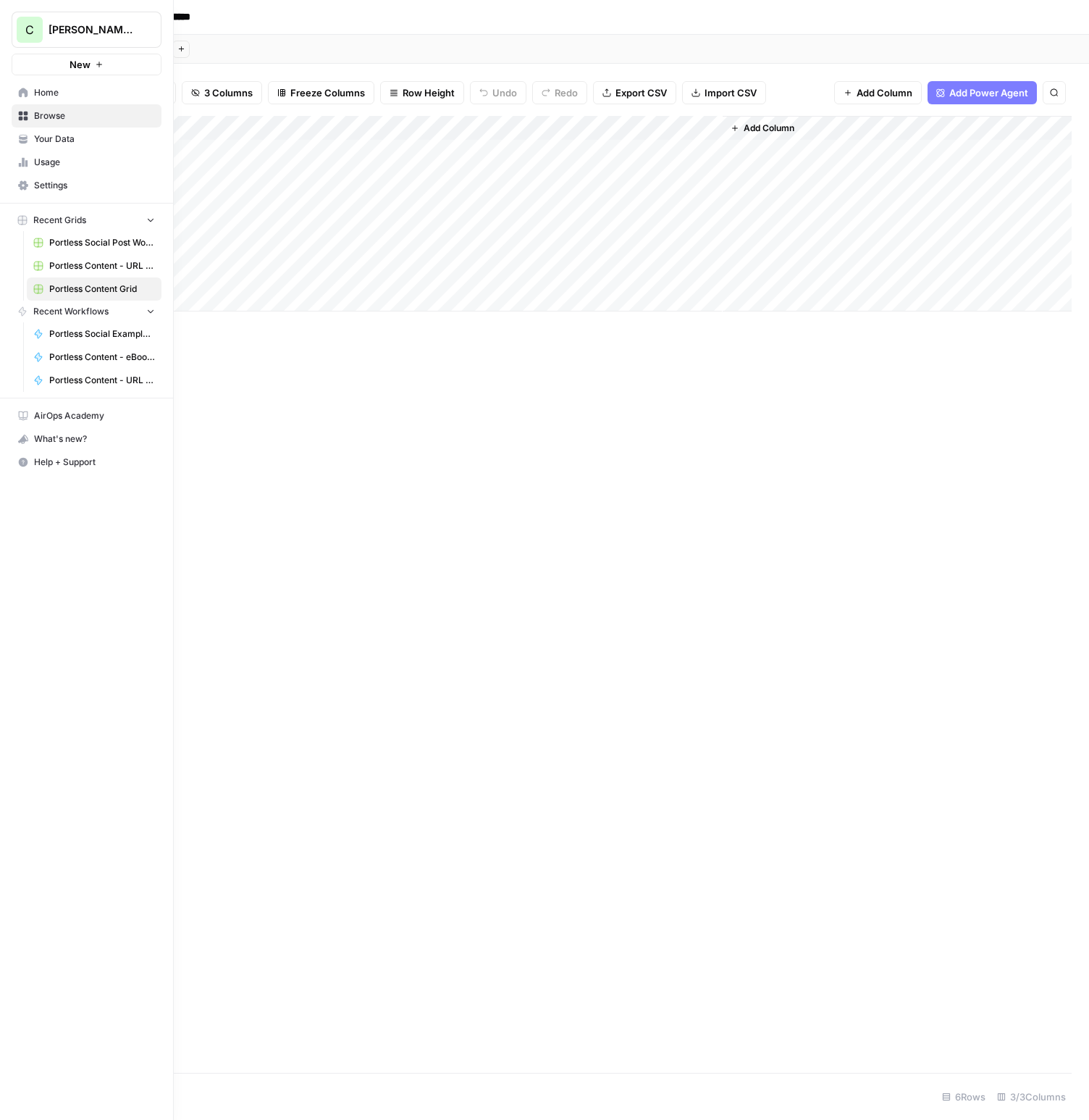
click at [25, 90] on icon at bounding box center [23, 93] width 9 height 9
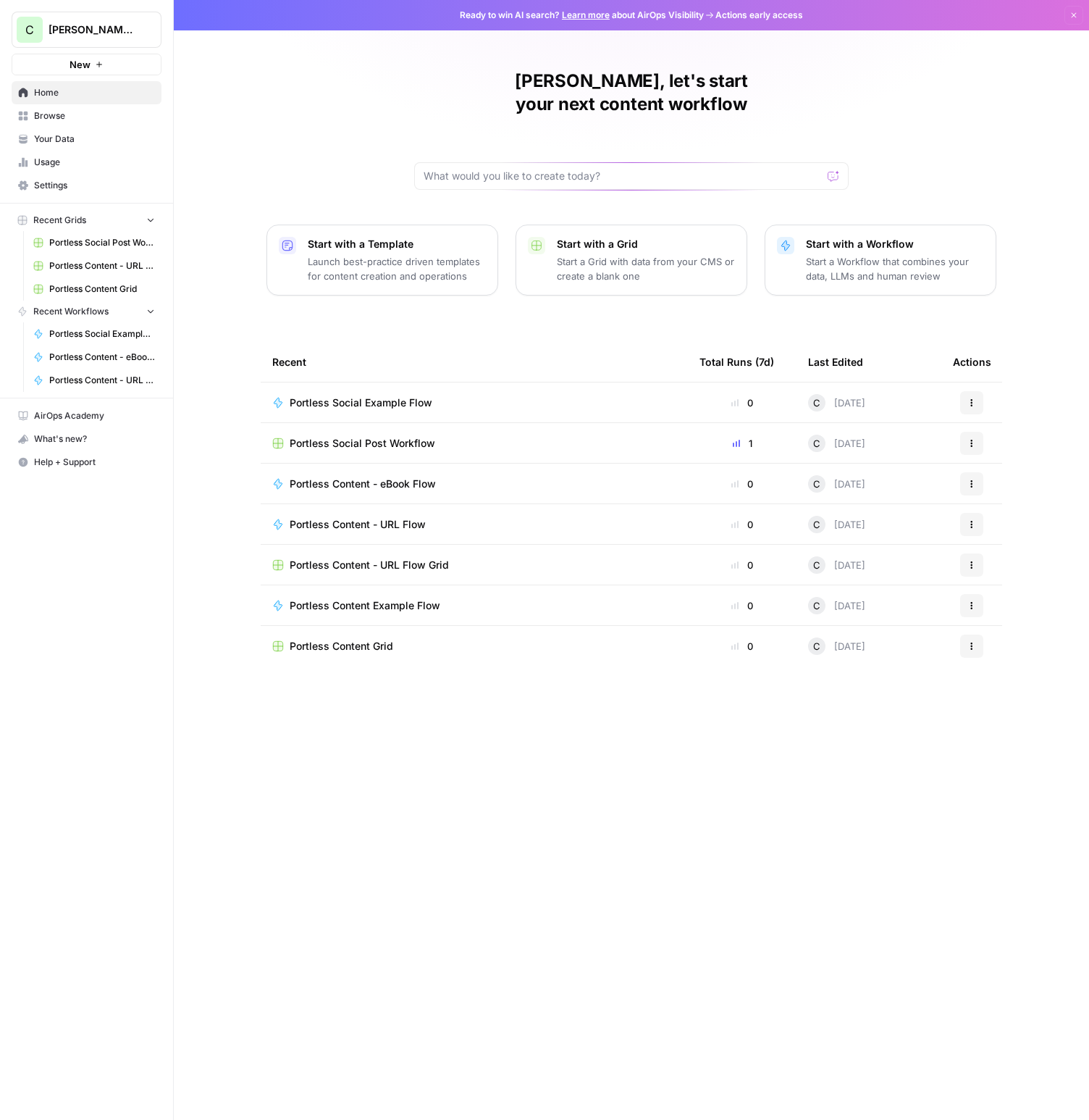
click at [25, 90] on icon at bounding box center [23, 93] width 9 height 9
click at [532, 168] on input "text" at bounding box center [623, 176] width 399 height 15
type input "visibility"
click at [725, 106] on div "[PERSON_NAME], let's start your next content workflow visibility Send" at bounding box center [632, 130] width 435 height 120
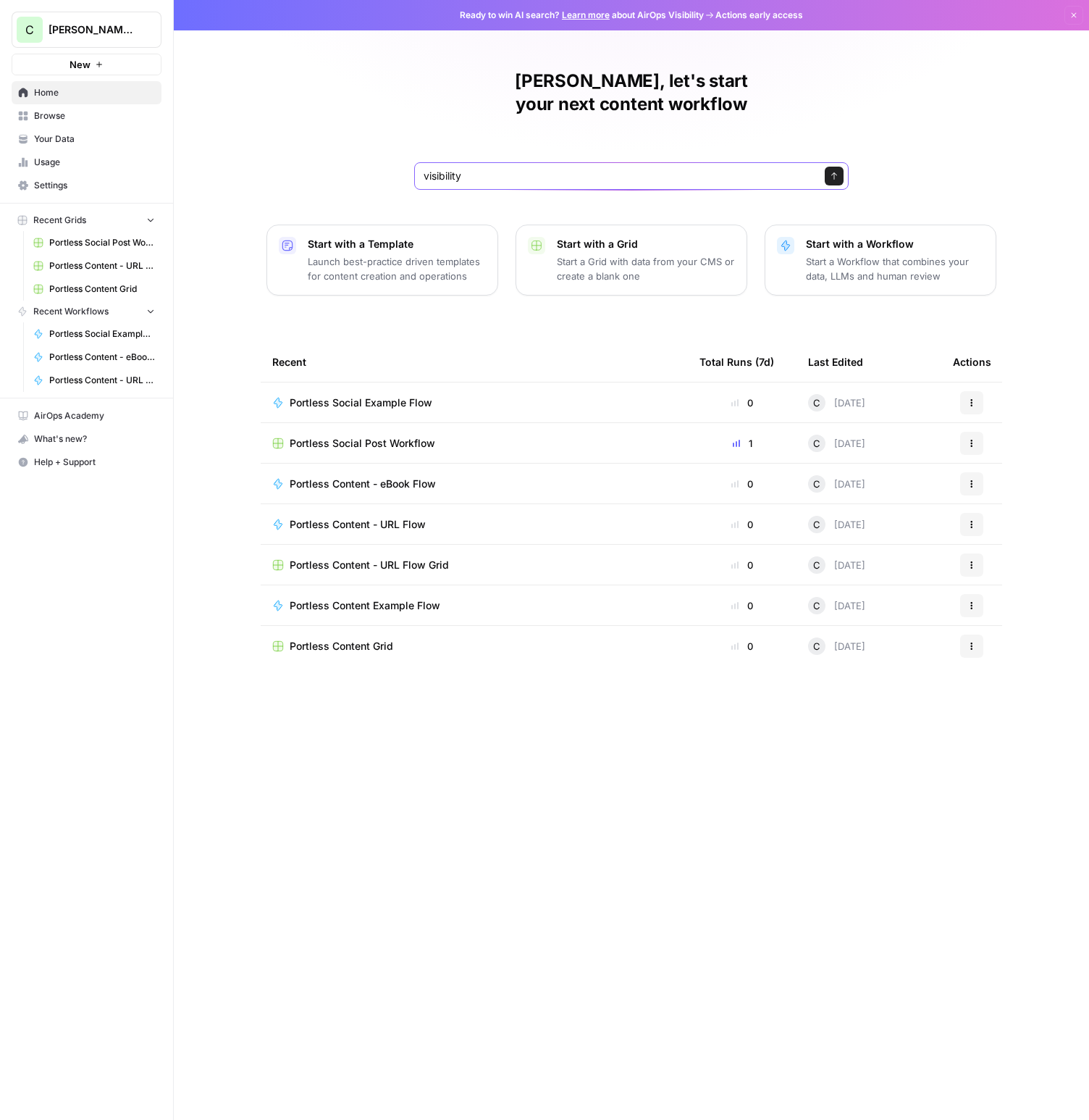
click at [608, 168] on input "visibility" at bounding box center [617, 176] width 387 height 15
click at [828, 65] on div "[PERSON_NAME], let's start your next content workflow Start with a Template Lau…" at bounding box center [631, 560] width 915 height 1120
click at [745, 19] on span "Actions early access" at bounding box center [759, 15] width 88 height 13
drag, startPoint x: 782, startPoint y: 15, endPoint x: 816, endPoint y: 19, distance: 34.2
click at [816, 19] on div "Ready to win AI search? Learn more about AirOps Visibility Actions early access…" at bounding box center [631, 15] width 915 height 31
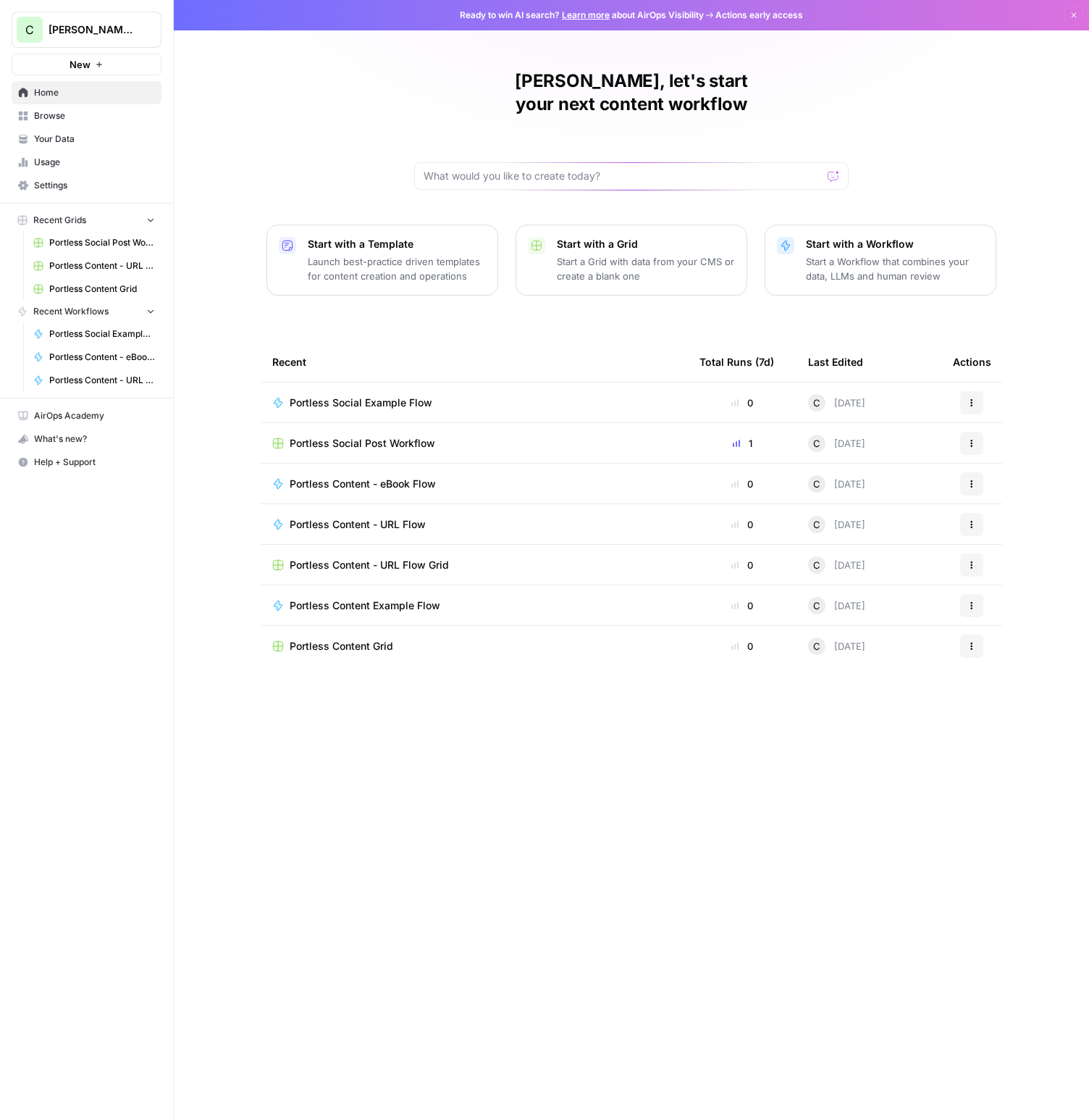
click at [816, 19] on div "Ready to win AI search? Learn more about AirOps Visibility Actions early access…" at bounding box center [631, 15] width 915 height 31
click at [713, 17] on span "Ready to win AI search? Learn more about AirOps Visibility Actions early access" at bounding box center [631, 15] width 343 height 13
click at [575, 16] on link "Learn more" at bounding box center [586, 15] width 48 height 11
